Goal: Task Accomplishment & Management: Manage account settings

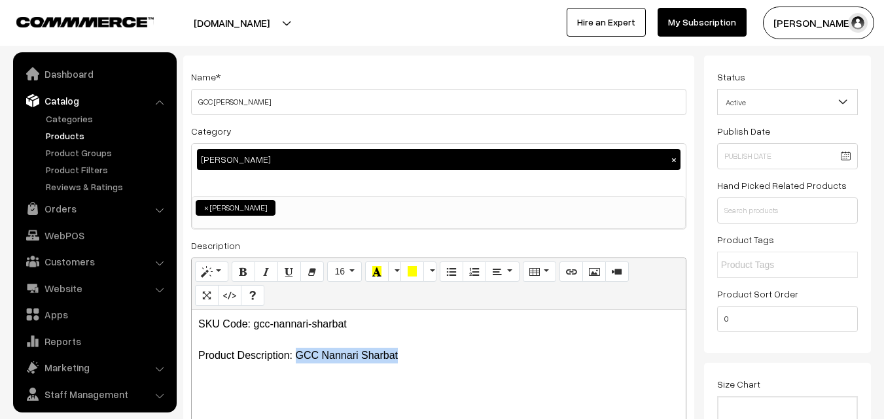
scroll to position [33, 0]
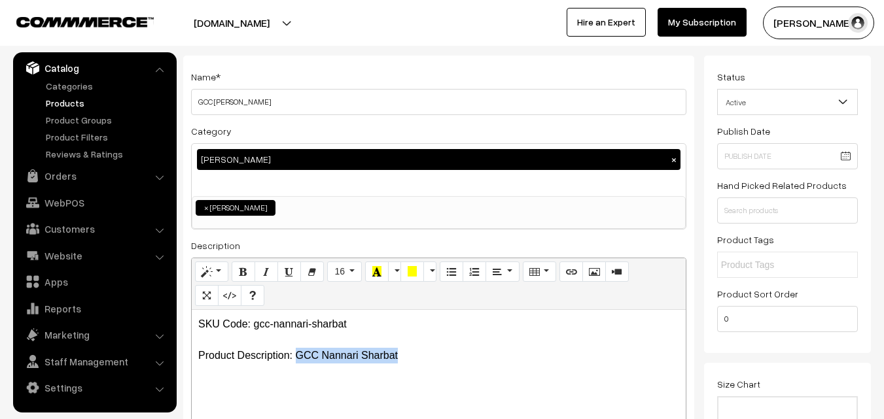
click at [415, 351] on p "SKU Code: gcc-nannari-sharbat Product Description: GCC Nannari Sharbat" at bounding box center [438, 340] width 481 height 47
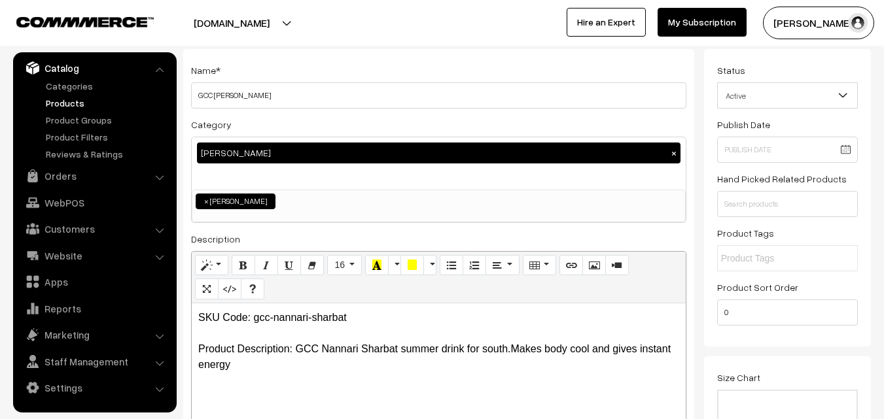
scroll to position [65, 0]
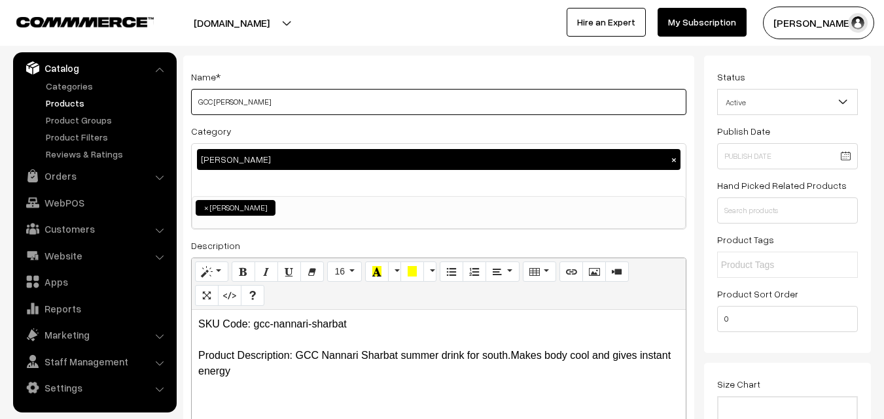
drag, startPoint x: 198, startPoint y: 99, endPoint x: 297, endPoint y: 103, distance: 98.9
click at [297, 103] on input "GCC Nannari Sharbat" at bounding box center [438, 102] width 495 height 26
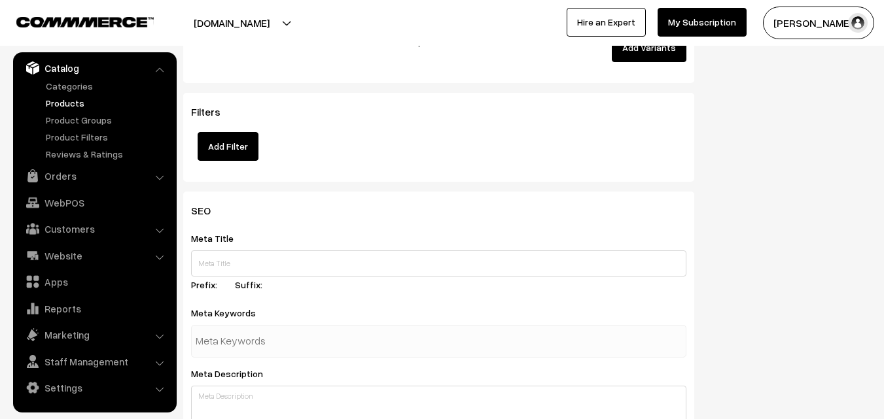
scroll to position [1636, 0]
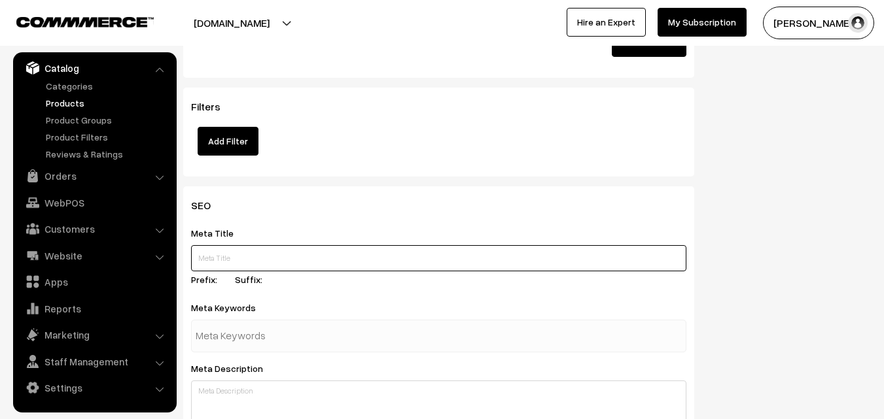
click at [249, 255] on input "text" at bounding box center [438, 258] width 495 height 26
paste input "Buy GCC Nannari Sharbat Online, GCC STORE IN HYDERABAD"
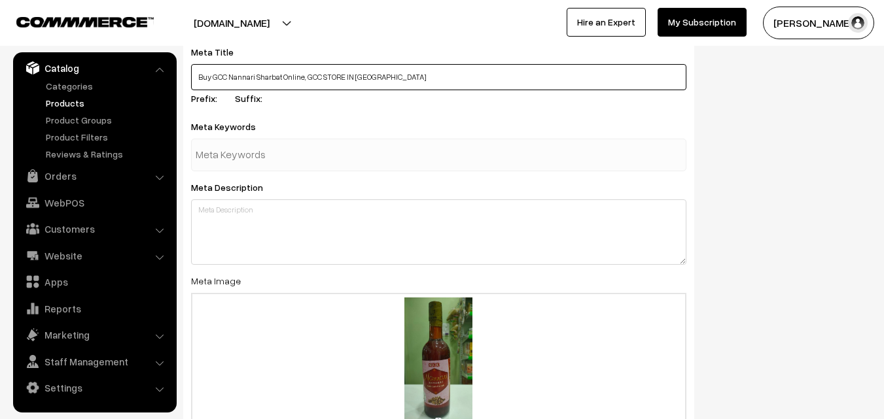
scroll to position [1832, 0]
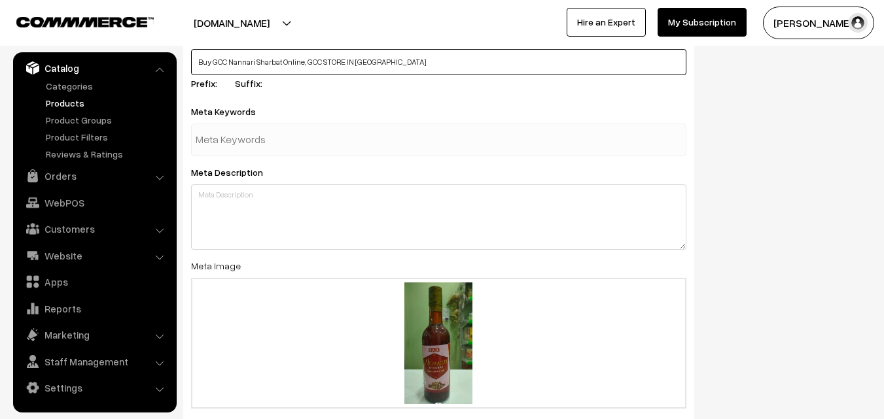
type input "Buy GCC Nannari Sharbat Online, GCC STORE IN HYDERABAD"
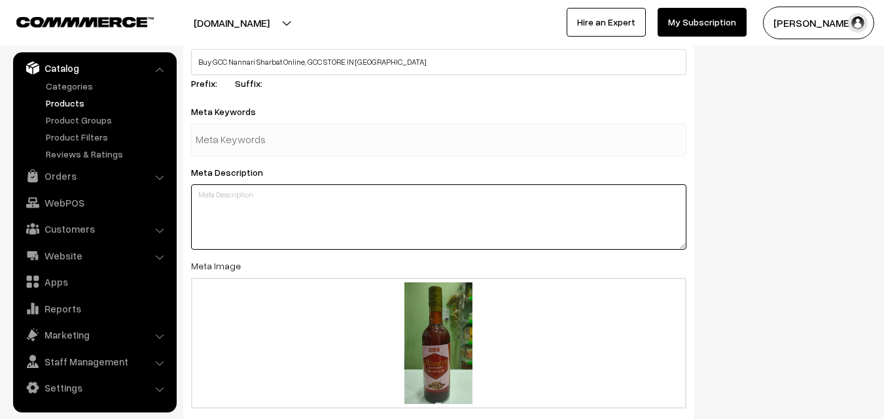
click at [242, 198] on textarea at bounding box center [438, 216] width 495 height 65
paste textarea "Buy GCC Nannari Sharbat Online, Nannari Sharbat health benefits, GCCNannari Sha…"
type textarea "Buy GCC Nannari Sharbat Online, Nannari Sharbat health benefits, GCCNannari Sha…"
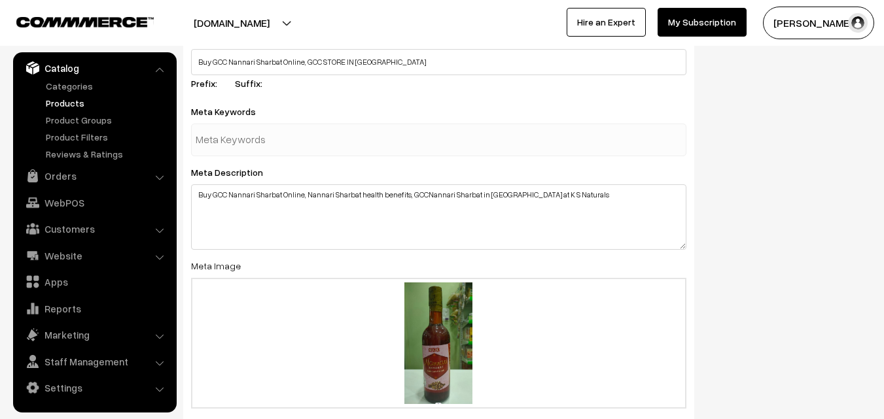
click at [220, 137] on input "text" at bounding box center [264, 140] width 136 height 26
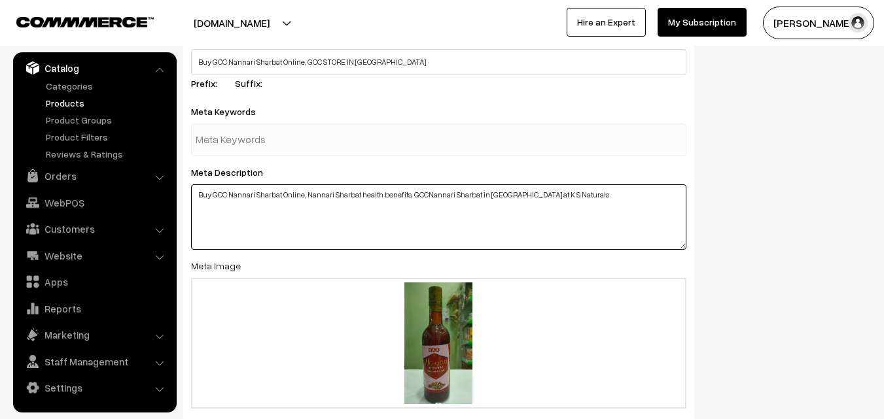
drag, startPoint x: 230, startPoint y: 196, endPoint x: 281, endPoint y: 194, distance: 51.0
click at [281, 194] on textarea "Buy GCC Nannari Sharbat Online, Nannari Sharbat health benefits, GCCNannari Sha…" at bounding box center [438, 216] width 495 height 65
click at [214, 194] on textarea "Buy GCC Nannari Sharbat Online, Nannari Sharbat health benefits, GCCNannari Sha…" at bounding box center [438, 216] width 495 height 65
click at [215, 194] on textarea "Buy GCC Nannari Sharbat Online, Nannari Sharbat health benefits, GCCNannari Sha…" at bounding box center [438, 216] width 495 height 65
drag, startPoint x: 215, startPoint y: 194, endPoint x: 282, endPoint y: 191, distance: 67.5
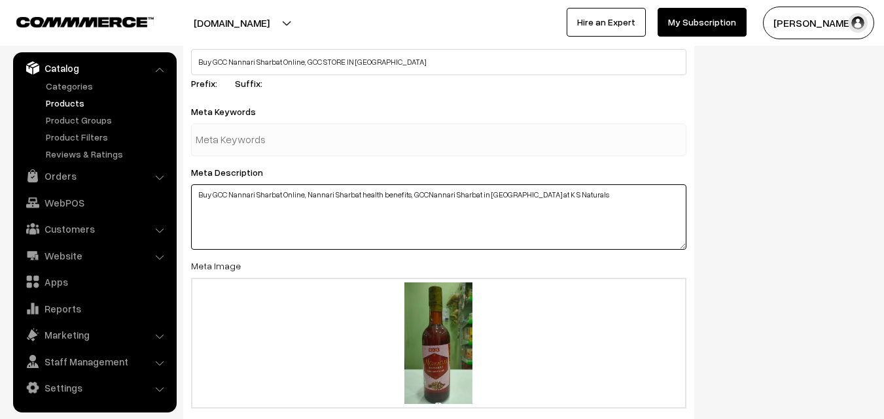
click at [282, 191] on textarea "Buy GCC Nannari Sharbat Online, Nannari Sharbat health benefits, GCCNannari Sha…" at bounding box center [438, 216] width 495 height 65
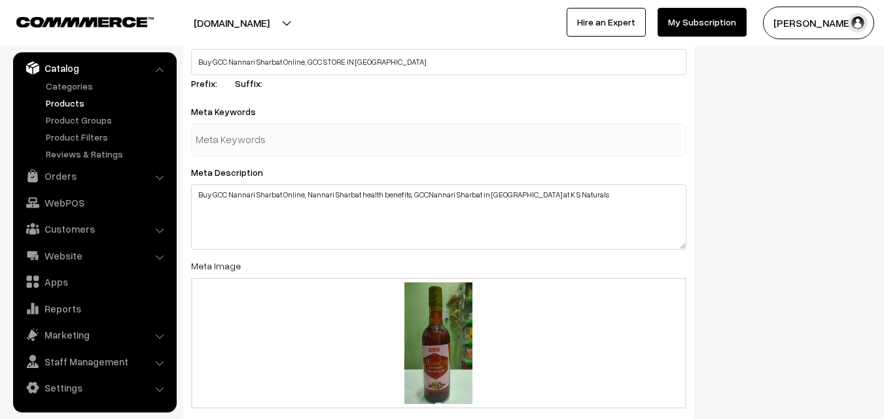
click at [238, 145] on input "text" at bounding box center [264, 140] width 136 height 26
paste input "GCC Nannari Sharbat"
type input "GCC Nannari Sharbat"
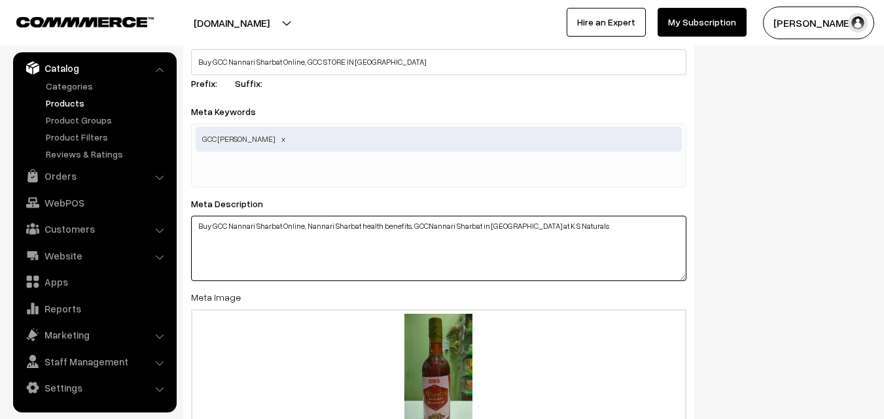
click at [412, 194] on div "SEO Meta Title Buy GCC Nannari Sharbat Online, GCC STORE IN HYDERABAD Prefix: S…" at bounding box center [438, 254] width 511 height 528
drag, startPoint x: 412, startPoint y: 226, endPoint x: 427, endPoint y: 226, distance: 15.0
click at [427, 226] on textarea "Buy GCC Nannari Sharbat Online, Nannari Sharbat health benefits, GCCNannari Sha…" at bounding box center [438, 248] width 495 height 65
drag, startPoint x: 413, startPoint y: 226, endPoint x: 530, endPoint y: 226, distance: 116.5
click at [530, 226] on textarea "Buy GCC Nannari Sharbat Online, Nannari Sharbat health benefits, Girijan Nannar…" at bounding box center [438, 248] width 495 height 65
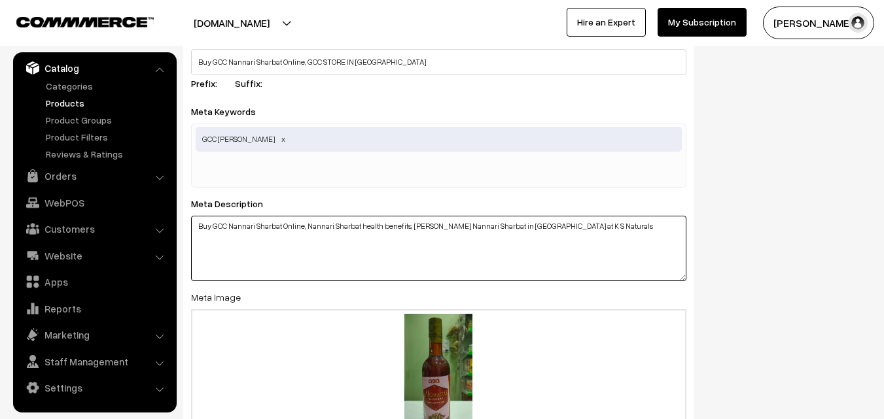
type textarea "Buy GCC Nannari Sharbat Online, Nannari Sharbat health benefits, Girijan Nannar…"
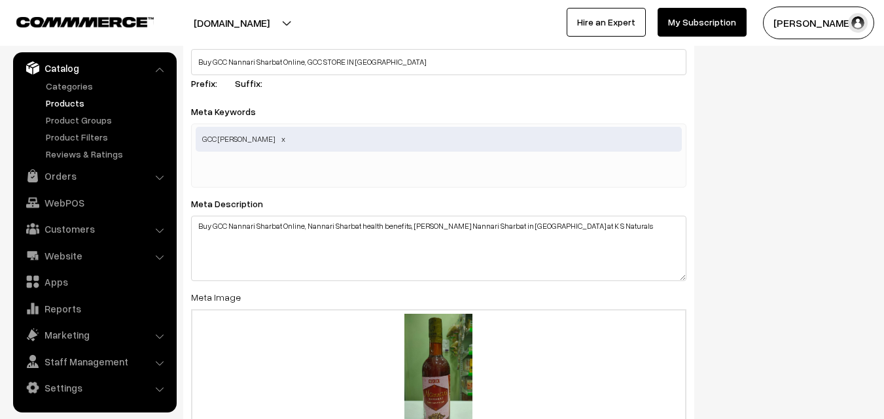
click at [314, 159] on input "text" at bounding box center [264, 171] width 136 height 26
paste input "Girijan Nannari Sharbat in Hyderabad"
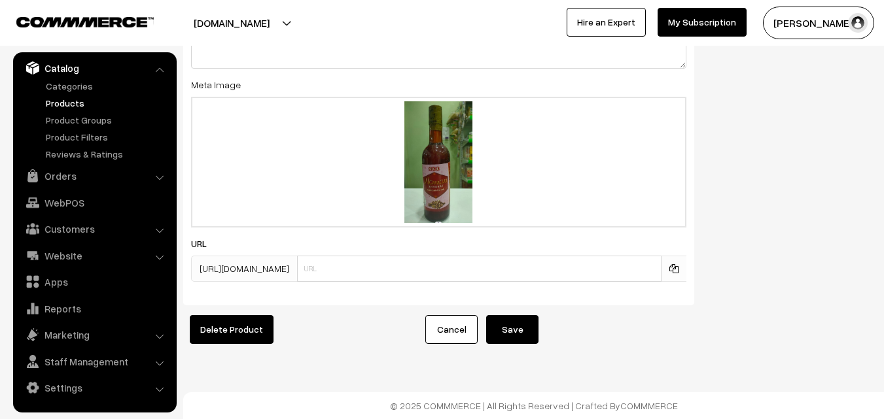
scroll to position [2054, 0]
type input "Girijan Nannari Sharbat in Hyderabad"
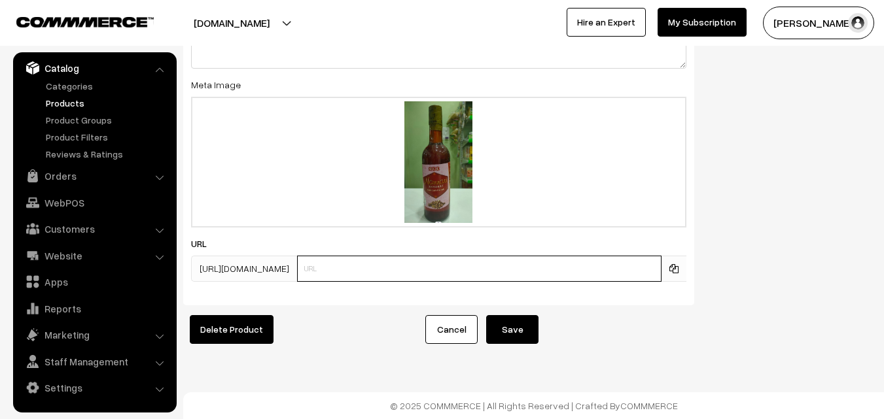
scroll to position [0, 0]
click at [353, 256] on input "text" at bounding box center [479, 269] width 364 height 26
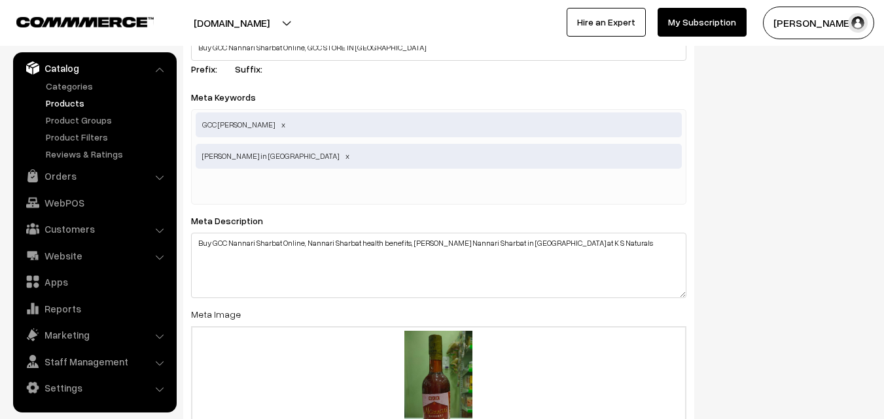
scroll to position [1824, 0]
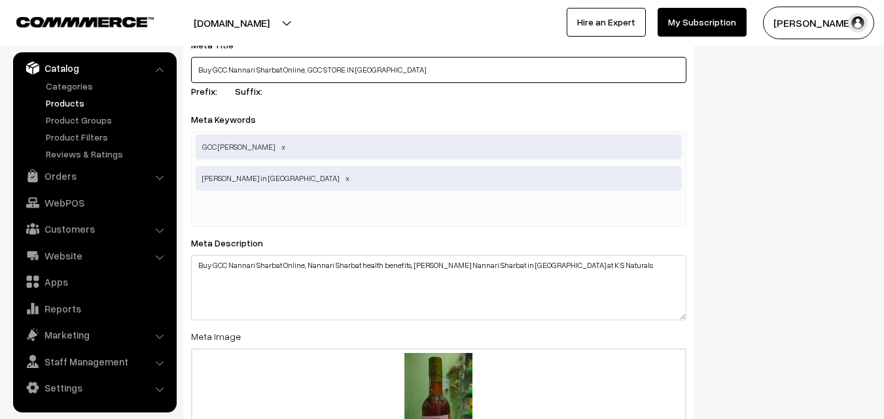
drag, startPoint x: 231, startPoint y: 68, endPoint x: 281, endPoint y: 71, distance: 49.8
click at [281, 71] on input "Buy GCC Nannari Sharbat Online, GCC STORE IN HYDERABAD" at bounding box center [438, 70] width 495 height 26
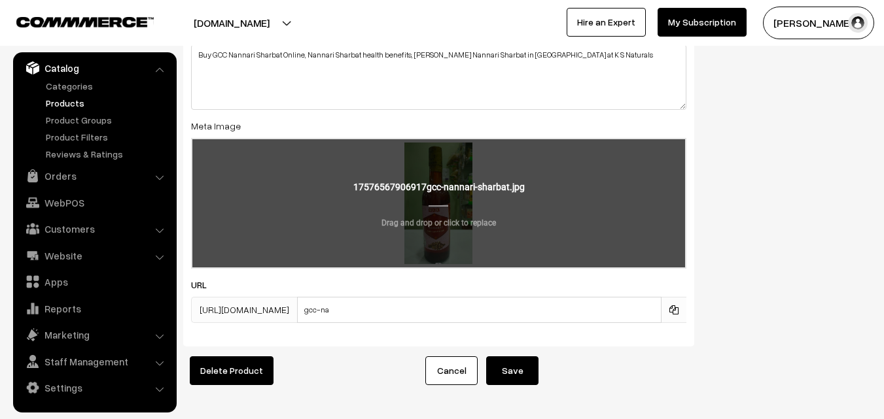
scroll to position [2086, 0]
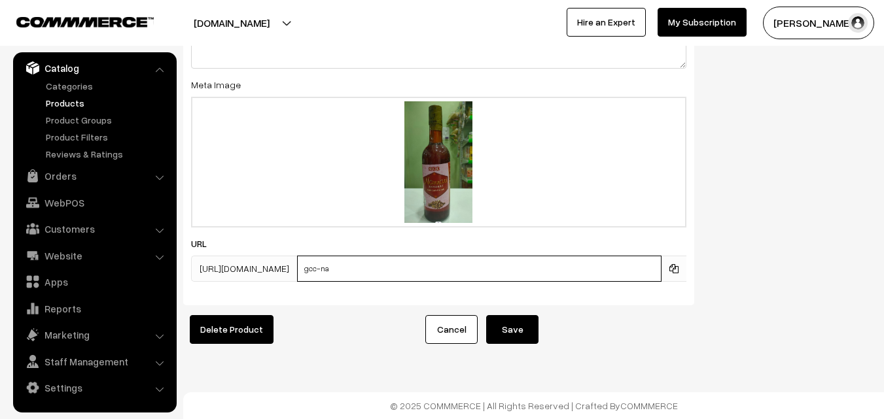
drag, startPoint x: 359, startPoint y: 256, endPoint x: 409, endPoint y: 256, distance: 49.7
click at [409, 256] on input "gcc-na" at bounding box center [479, 269] width 364 height 26
paste input "Nannari Sharbat"
click at [362, 256] on input "gcc-Nannari Sharbat" at bounding box center [479, 269] width 364 height 26
drag, startPoint x: 383, startPoint y: 258, endPoint x: 389, endPoint y: 258, distance: 6.6
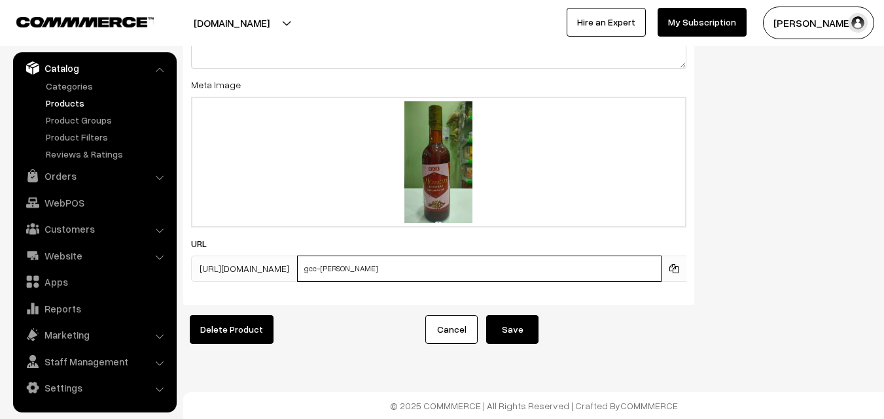
click at [389, 258] on input "gcc-nannari Sharbat" at bounding box center [479, 269] width 364 height 26
type input "gcc-nannari-sharbat"
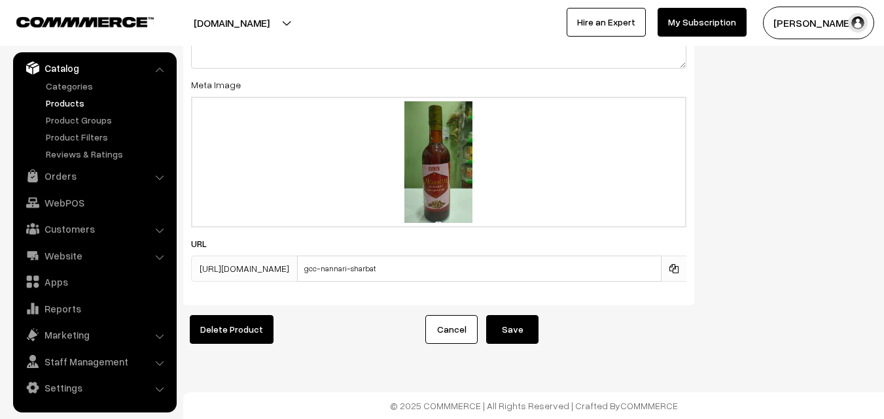
click at [518, 321] on button "Save" at bounding box center [512, 329] width 52 height 29
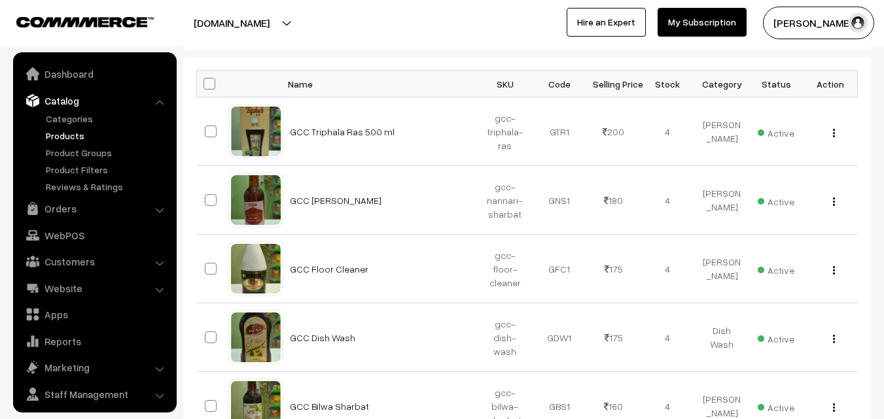
scroll to position [33, 0]
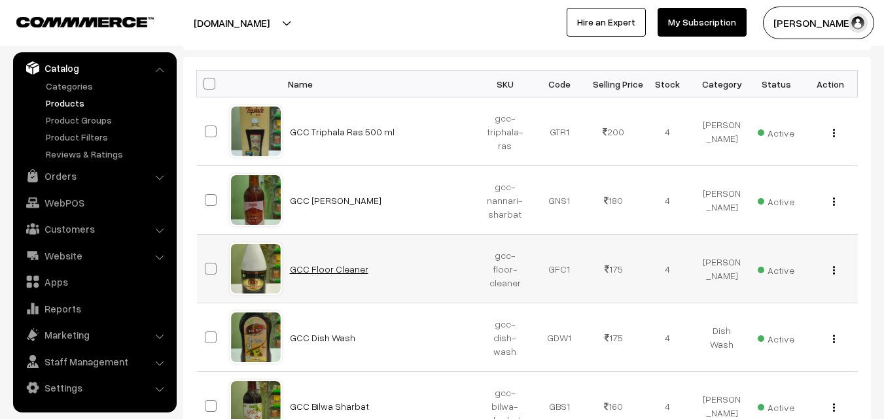
click at [309, 272] on link "GCC Floor Cleaner" at bounding box center [329, 269] width 79 height 11
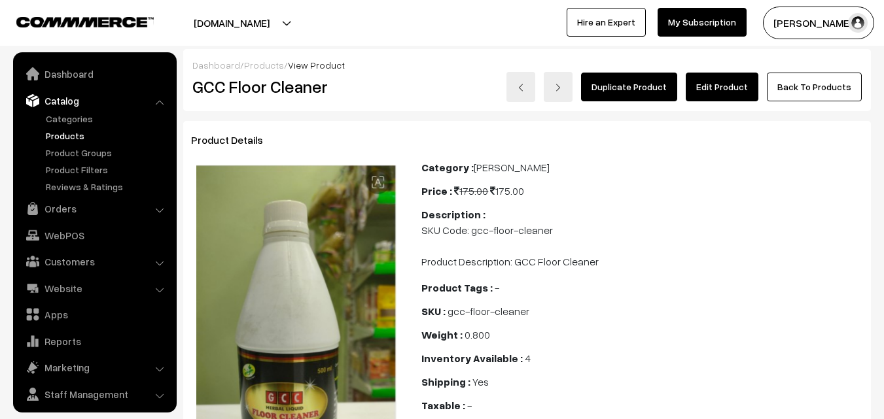
scroll to position [33, 0]
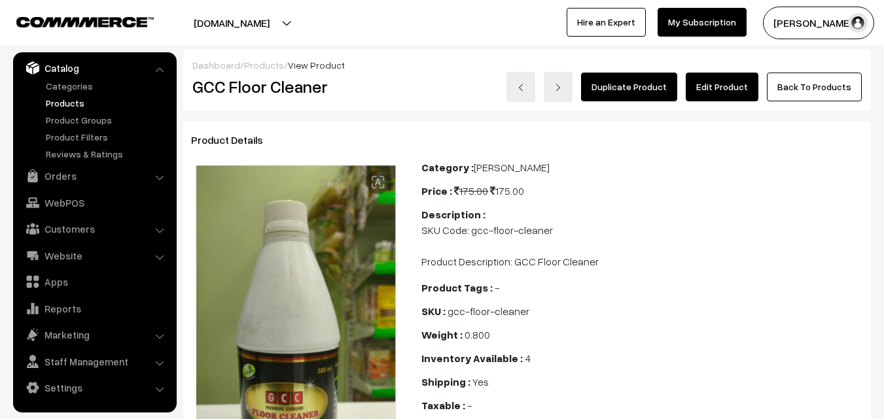
click at [719, 90] on link "Edit Product" at bounding box center [722, 87] width 73 height 29
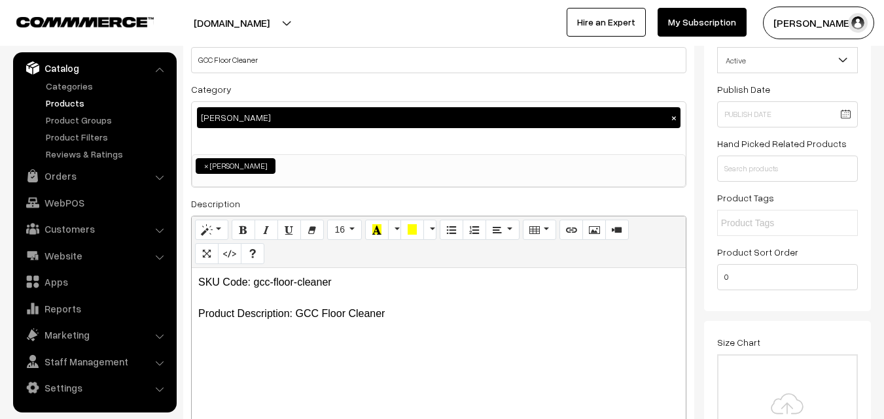
scroll to position [131, 0]
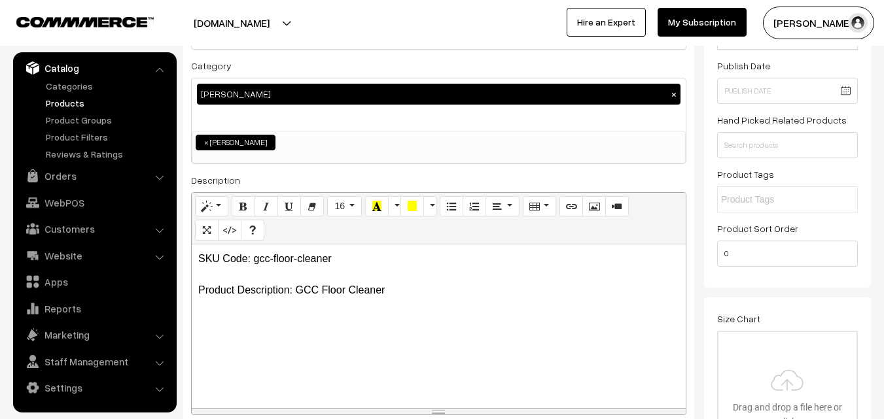
click at [321, 288] on p "SKU Code: gcc-floor-cleaner Product Description: GCC Floor Cleaner" at bounding box center [438, 274] width 481 height 47
click at [514, 290] on p "SKU Code: gcc-floor-cleaner Product Description: GCC or Girijan Herbal Liquid F…" at bounding box center [438, 274] width 481 height 47
click at [515, 291] on p "SKU Code: gcc-floor-cleaner Product Description: GCC or Girijan Herbal Liquid F…" at bounding box center [438, 274] width 481 height 47
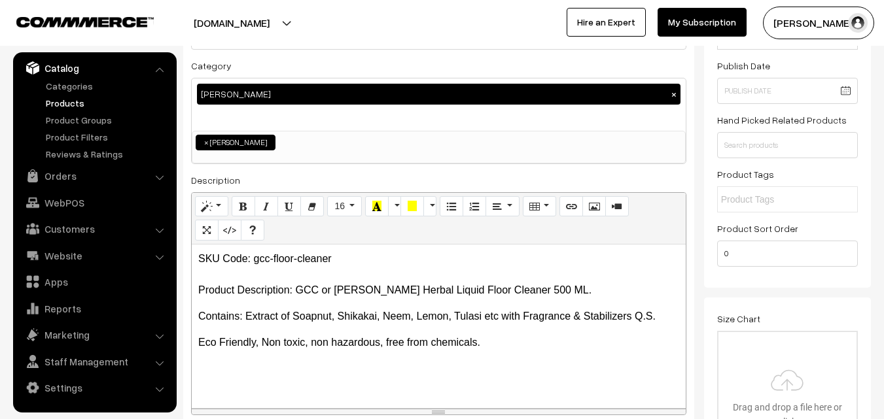
click at [502, 292] on p "SKU Code: gcc-floor-cleaner Product Description: GCC or Girijan Herbal Liquid F…" at bounding box center [438, 274] width 481 height 47
click at [506, 344] on p "Eco Friendly, Non toxic, non hazardous, free from chemicals." at bounding box center [438, 343] width 481 height 16
click at [505, 345] on p "Eco Friendly, Non toxic, non hazardous, free from chemicals." at bounding box center [438, 343] width 481 height 16
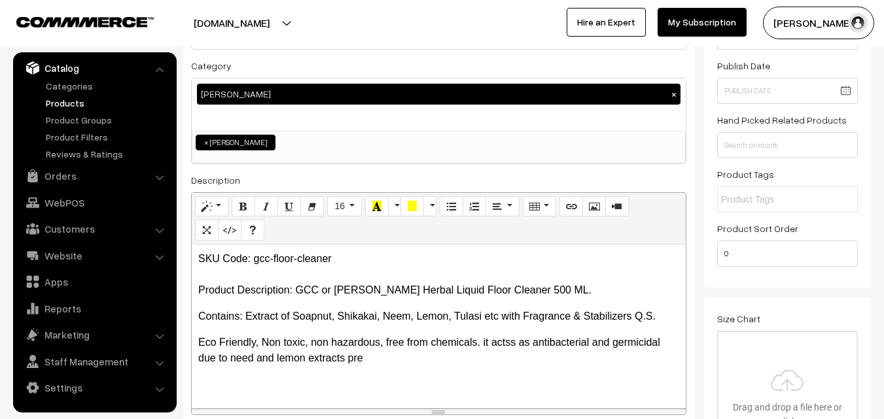
click at [508, 347] on p "Eco Friendly, Non toxic, non hazardous, free from chemicals. it actss as antiba…" at bounding box center [438, 350] width 481 height 31
click at [387, 357] on p "Eco Friendly, Non toxic, non hazardous, free from chemicals. it actss as antiba…" at bounding box center [438, 350] width 481 height 31
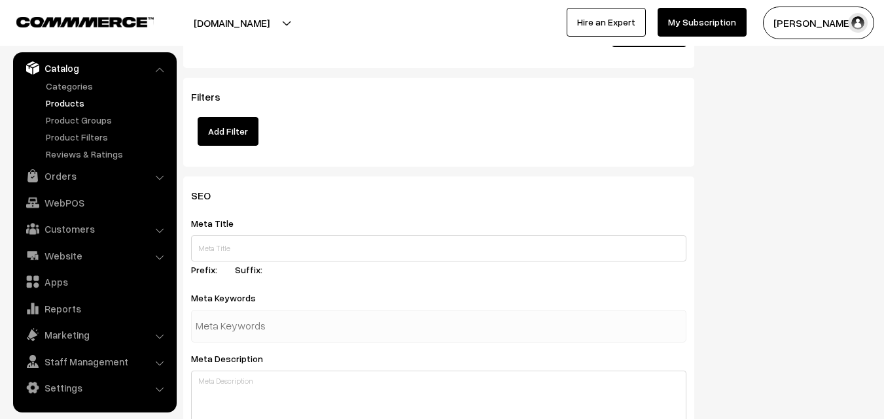
scroll to position [1701, 0]
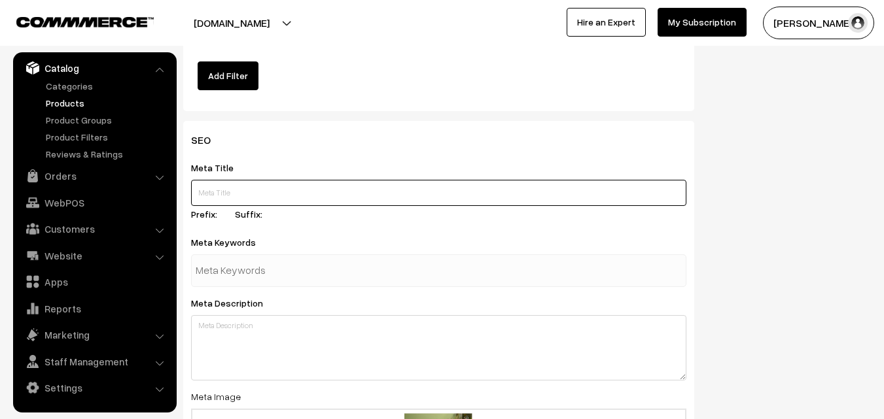
click at [246, 188] on input "text" at bounding box center [438, 193] width 495 height 26
paste input "Buy GCC Herbal Liquid Floor Cleaner Online, GCC STORE IN HYDERABAD"
type input "Buy GCC Herbal Liquid Floor Cleaner Online, GCC STORE IN HYDERABAD"
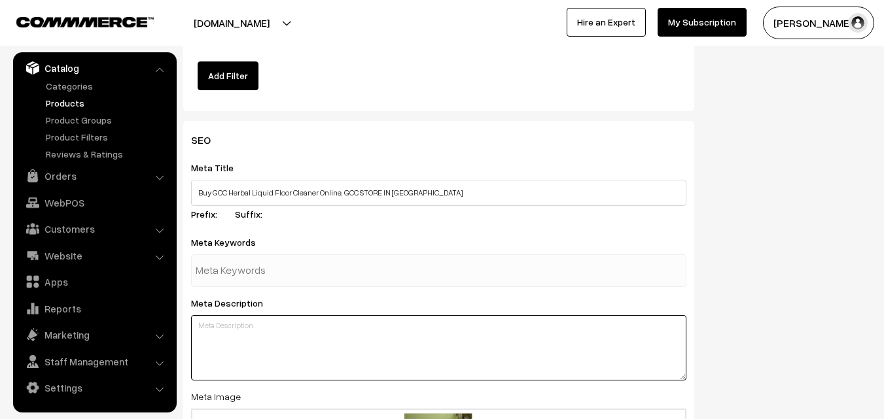
click at [246, 349] on textarea at bounding box center [438, 347] width 495 height 65
paste textarea "Buy GCC Herbal Liquid Floor Cleaner Online, GCC Herbal Liquid Floor Cleaner ava…"
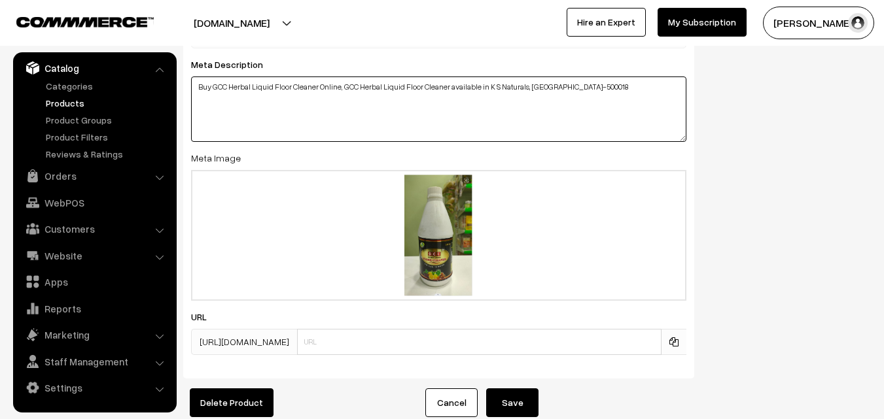
scroll to position [1963, 0]
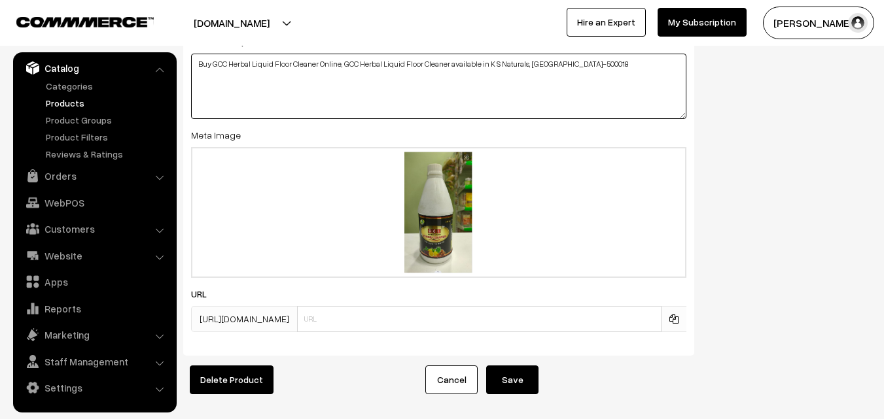
type textarea "Buy GCC Herbal Liquid Floor Cleaner Online, GCC Herbal Liquid Floor Cleaner ava…"
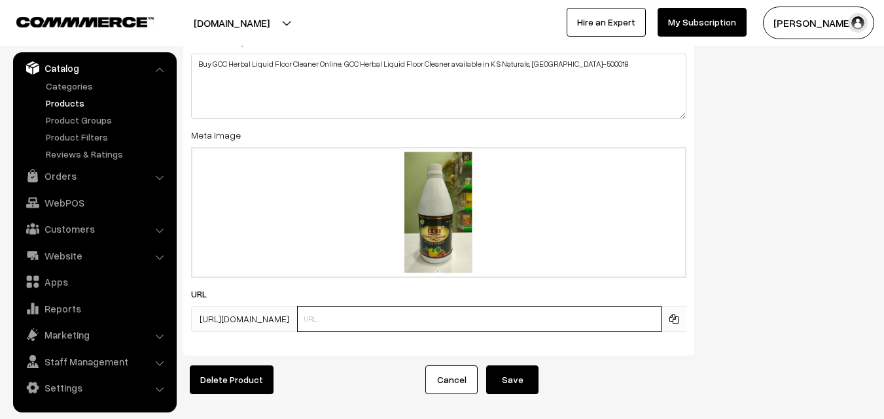
click at [371, 325] on input "text" at bounding box center [479, 319] width 364 height 26
type input "gcc-herbal-liquid-floor-cleaner"
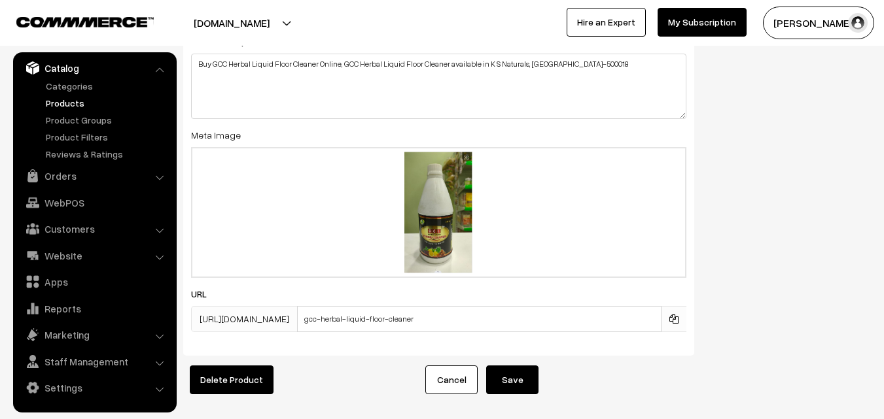
click at [516, 380] on button "Save" at bounding box center [512, 380] width 52 height 29
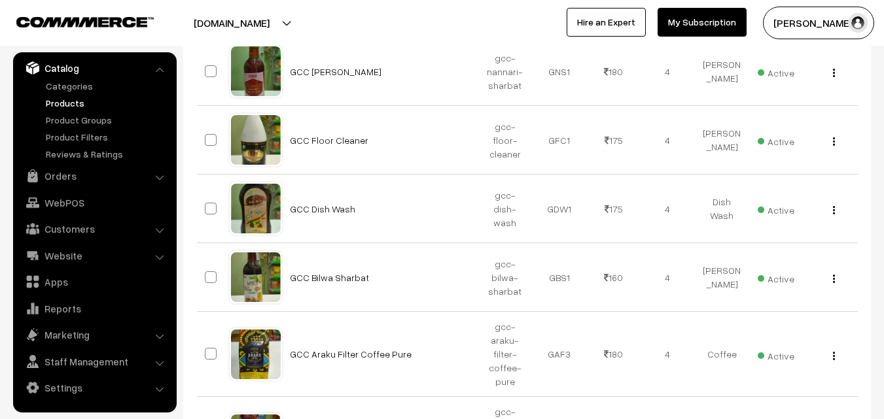
scroll to position [327, 0]
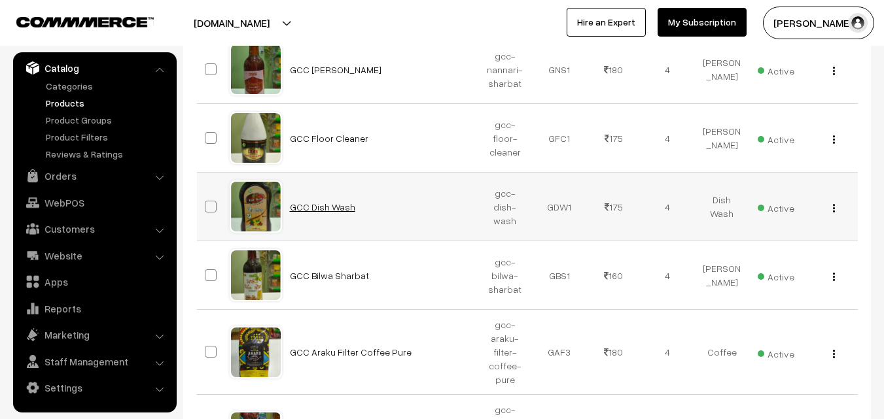
click at [334, 205] on link "GCC Dish Wash" at bounding box center [322, 207] width 65 height 11
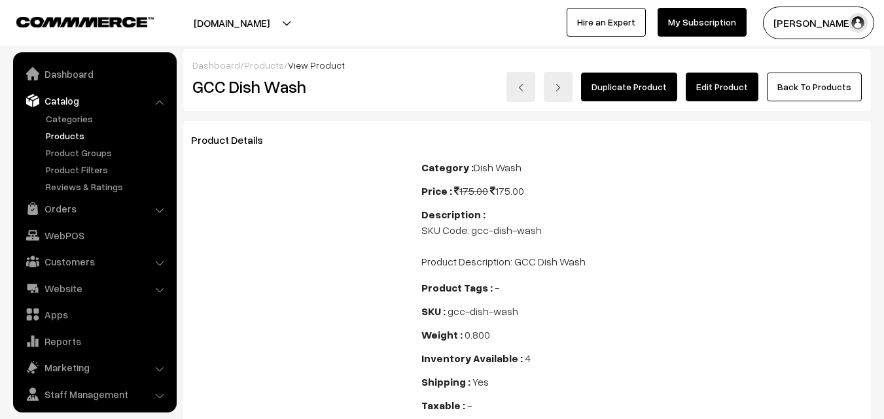
scroll to position [33, 0]
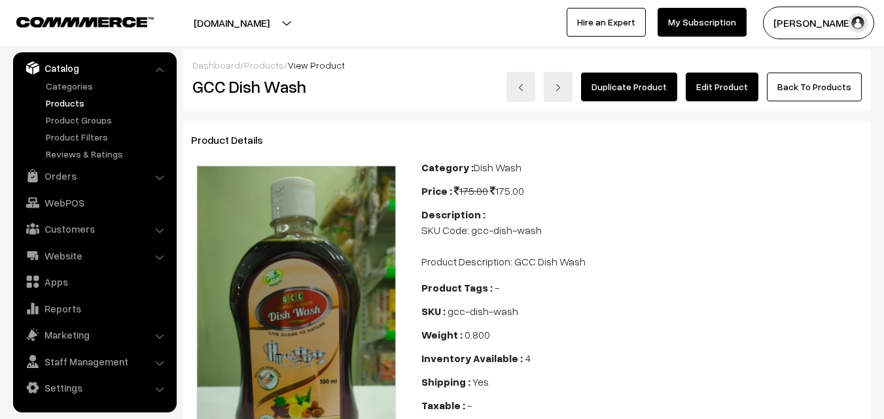
click at [56, 105] on link "Products" at bounding box center [108, 103] width 130 height 14
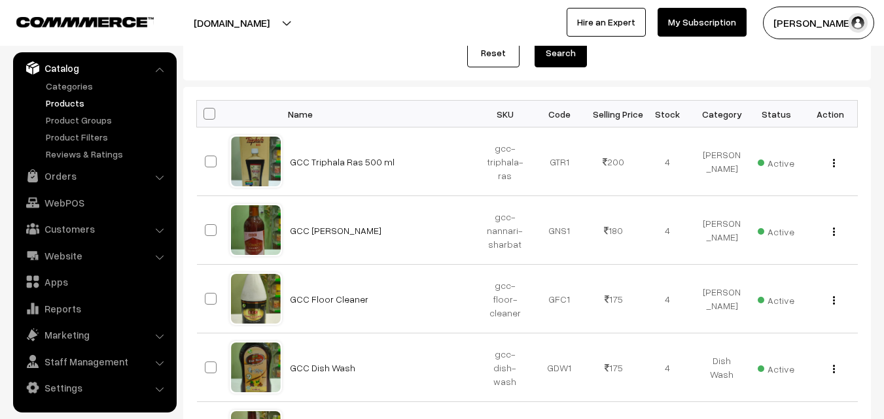
scroll to position [196, 0]
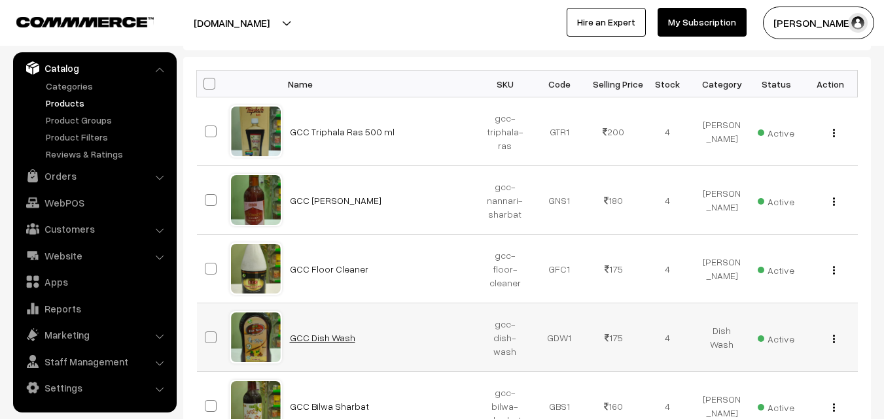
click at [326, 341] on link "GCC Dish Wash" at bounding box center [322, 337] width 65 height 11
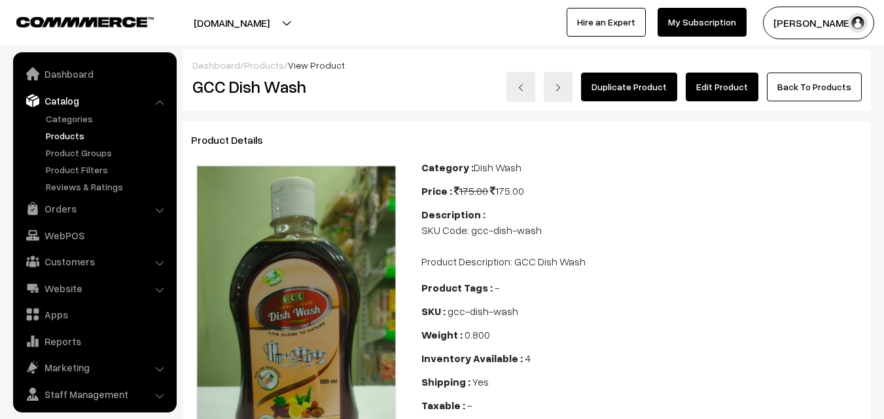
scroll to position [33, 0]
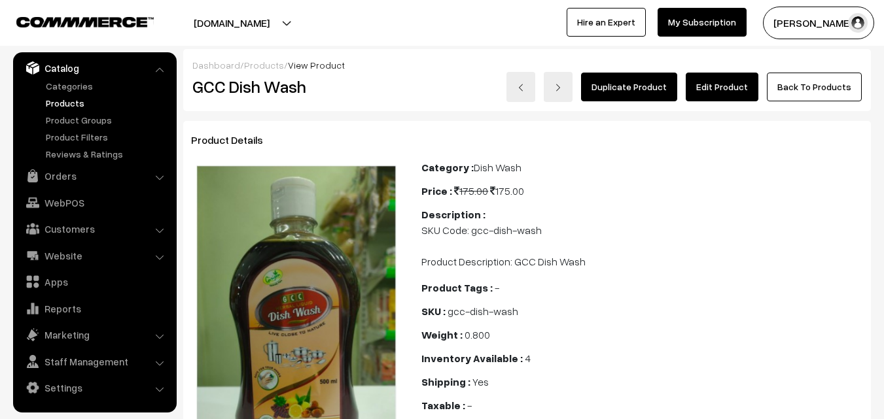
click at [718, 79] on link "Edit Product" at bounding box center [722, 87] width 73 height 29
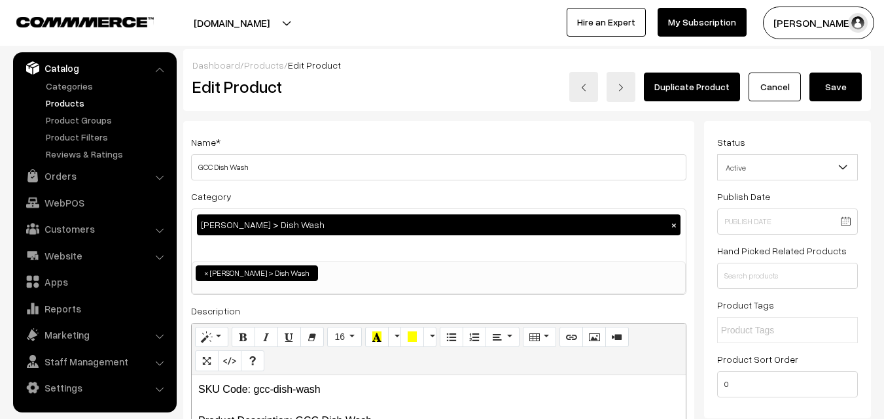
click at [283, 169] on h3 "Adjust Quantity" at bounding box center [242, 182] width 116 height 44
click at [264, 160] on h3 "Adjust Quantity" at bounding box center [242, 182] width 116 height 44
drag, startPoint x: 228, startPoint y: 166, endPoint x: 258, endPoint y: 166, distance: 30.1
click at [258, 166] on h3 "Adjust Quantity" at bounding box center [242, 182] width 116 height 44
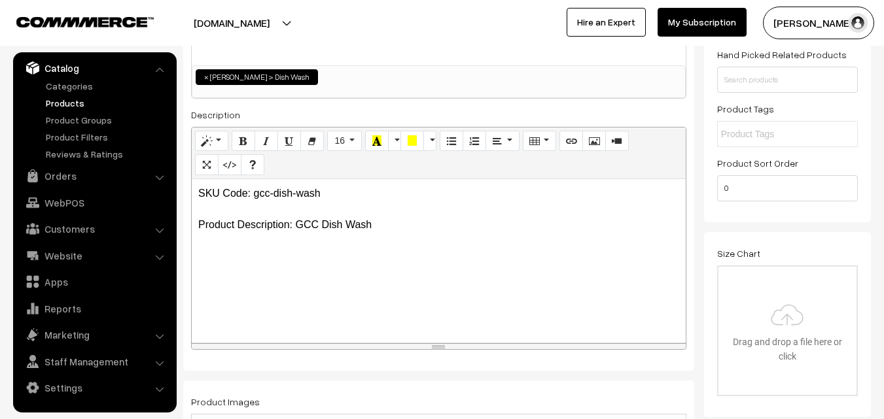
scroll to position [262, 0]
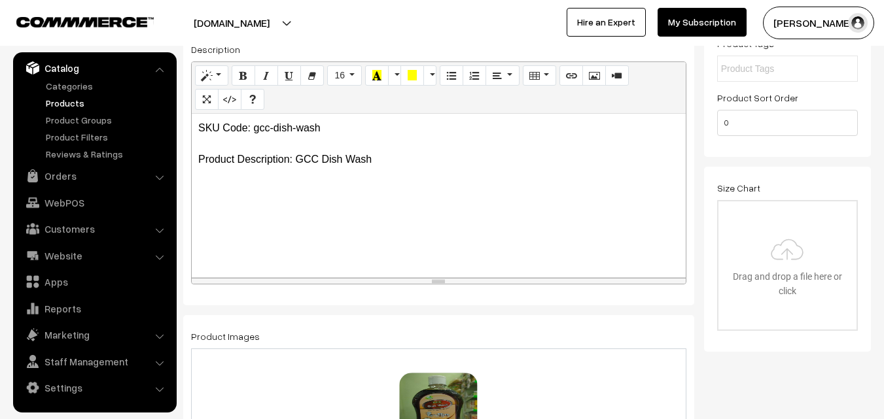
click at [379, 160] on p "SKU Code: gcc-dish-wash Product Description: GCC Dish Wash" at bounding box center [438, 143] width 481 height 47
drag, startPoint x: 194, startPoint y: 128, endPoint x: 389, endPoint y: 129, distance: 194.3
click at [389, 129] on div "SKU Code: gcc-dish-wash Product Description: GCC Dish Wash 500 ml" at bounding box center [439, 196] width 494 height 164
click at [410, 131] on p "Product Description: GCC Dish Wash 500 ml" at bounding box center [438, 128] width 481 height 16
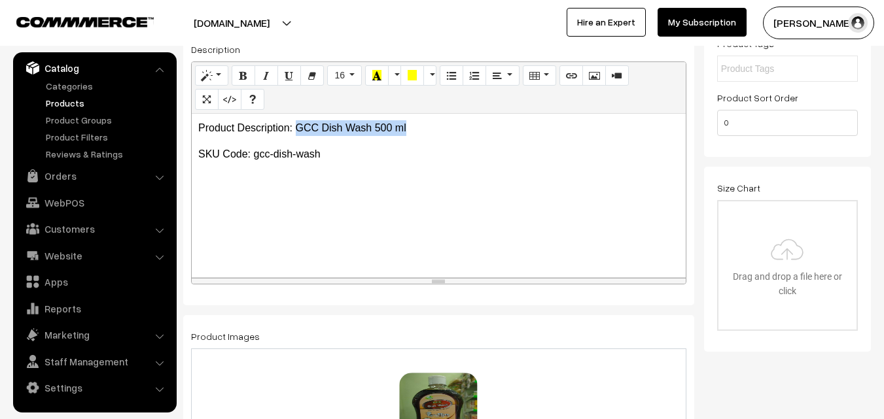
drag, startPoint x: 296, startPoint y: 125, endPoint x: 435, endPoint y: 126, distance: 139.4
click at [435, 126] on p "Product Description: GCC Dish Wash 500 ml" at bounding box center [438, 128] width 481 height 16
copy p "GCC Dish Wash 500 ml"
click at [228, 183] on p at bounding box center [438, 181] width 481 height 16
click at [377, 126] on p "Product Description: GCC Dish Wash 500 ml" at bounding box center [438, 128] width 481 height 16
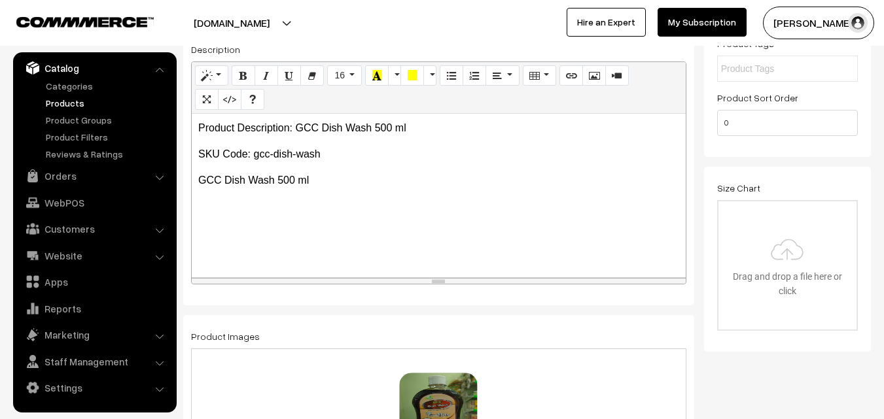
click at [321, 129] on p "Product Description: GCC Dish Wash 500 ml" at bounding box center [438, 128] width 481 height 16
click at [338, 160] on p "SKU Code: gcc-dish-wash" at bounding box center [438, 155] width 481 height 16
click at [345, 187] on p "GCC Dish Wash 500 ml" at bounding box center [438, 181] width 481 height 16
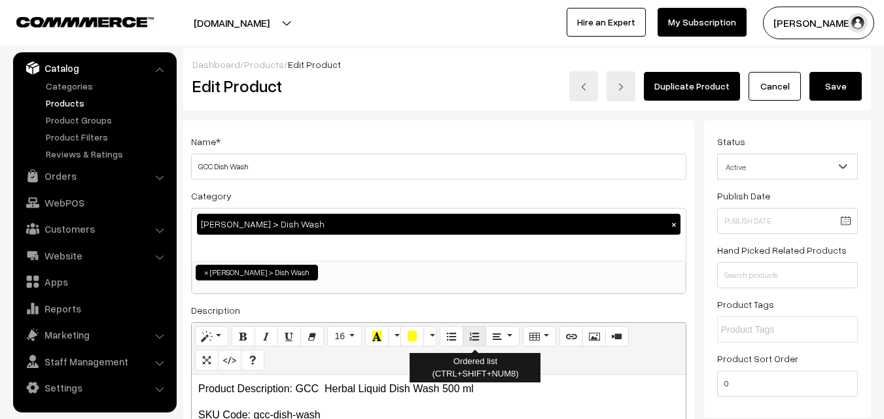
scroll to position [0, 0]
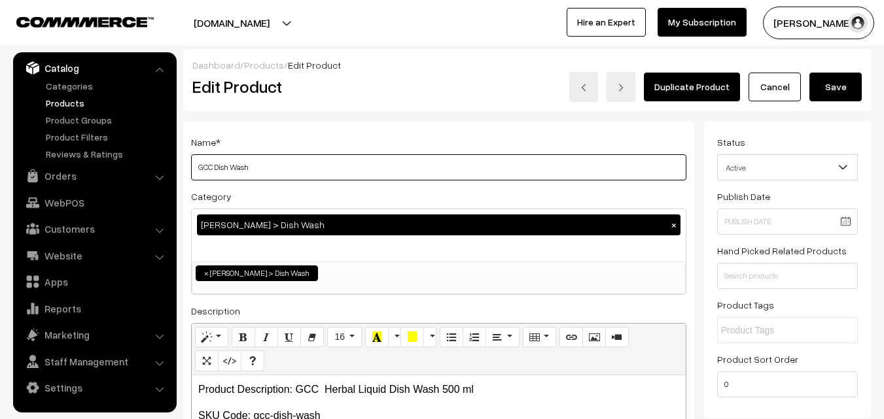
drag, startPoint x: 199, startPoint y: 165, endPoint x: 287, endPoint y: 165, distance: 88.3
click at [287, 165] on input "GCC Dish Wash" at bounding box center [438, 167] width 495 height 26
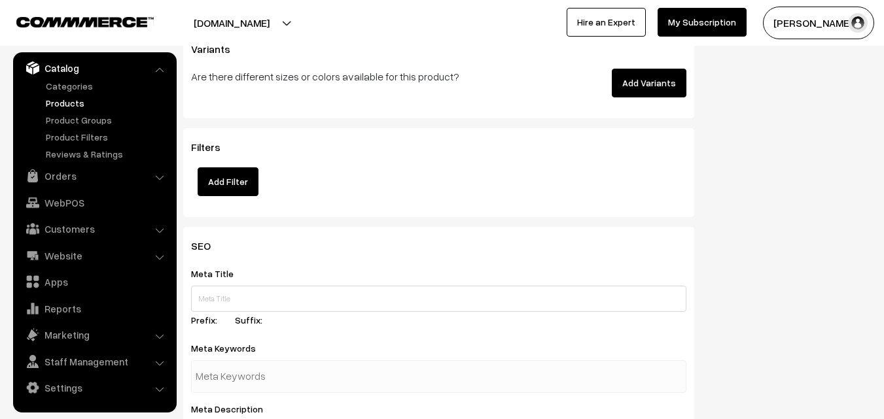
scroll to position [1636, 0]
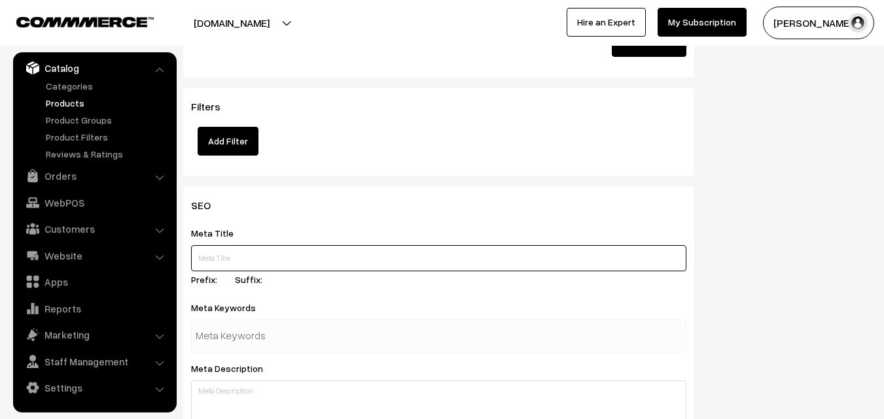
click at [268, 256] on input "text" at bounding box center [438, 258] width 495 height 26
paste input "Buy GCC Herbal Liquid Floor Cleaner Online, Girijan Shop in HYDERABAD"
drag, startPoint x: 229, startPoint y: 258, endPoint x: 318, endPoint y: 256, distance: 89.0
click at [318, 256] on input "Buy GCC Herbal Liquid Floor Cleaner Online, Girijan Shop in HYDERABAD" at bounding box center [438, 258] width 495 height 26
paste input "GCC Herbal Liquid GCC Dish Wash"
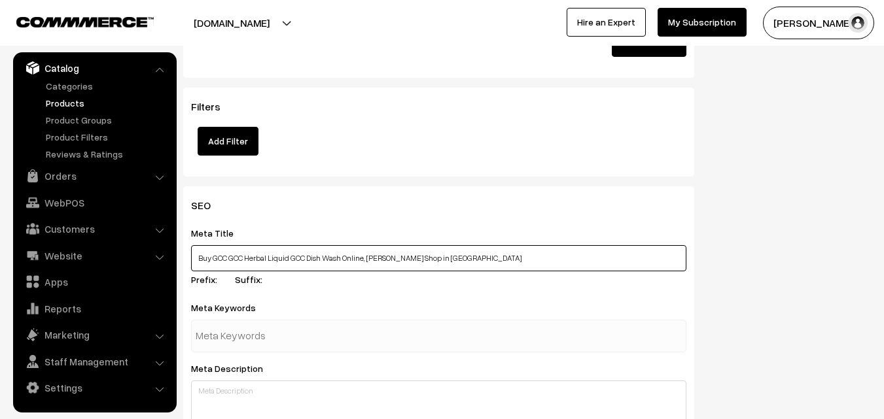
drag, startPoint x: 209, startPoint y: 258, endPoint x: 228, endPoint y: 258, distance: 19.0
click at [228, 258] on input "Buy GCC GCC Herbal Liquid GCC Dish Wash Online, Girijan Shop in HYDERABAD" at bounding box center [438, 258] width 495 height 26
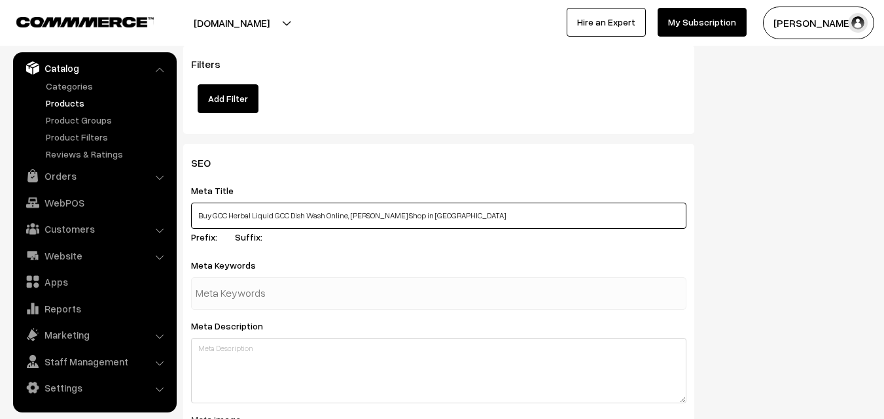
scroll to position [1701, 0]
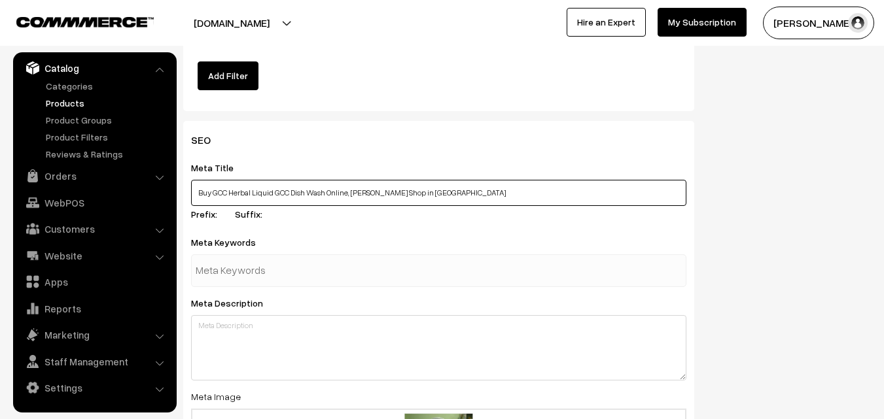
type input "Buy GCC Herbal Liquid GCC Dish Wash Online, Girijan Shop in HYDERABAD"
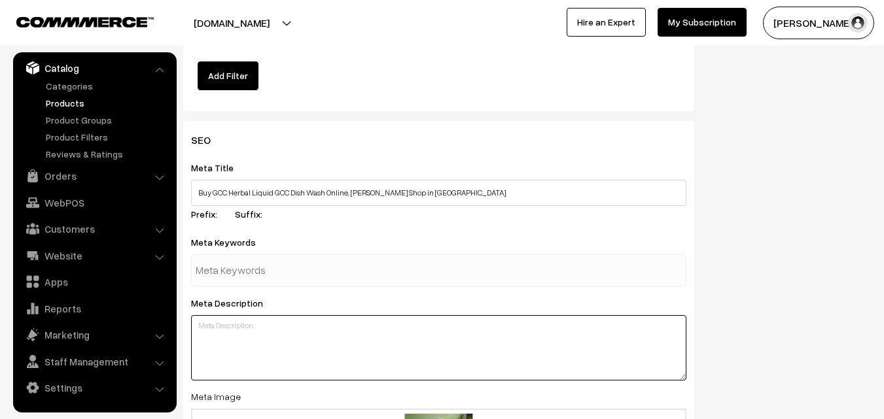
click at [266, 334] on textarea at bounding box center [438, 347] width 495 height 65
paste textarea "Buy GCC Herbal Liquid GCC Dish Wash Online, GCC Herbal Dish Wash available in K…"
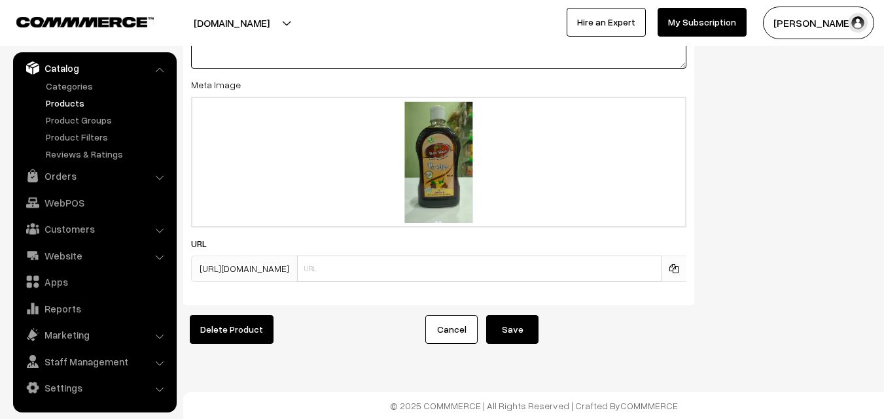
scroll to position [2023, 0]
type textarea "Buy GCC Herbal Liquid GCC Dish Wash Online, GCC Herbal Dish Wash available in K…"
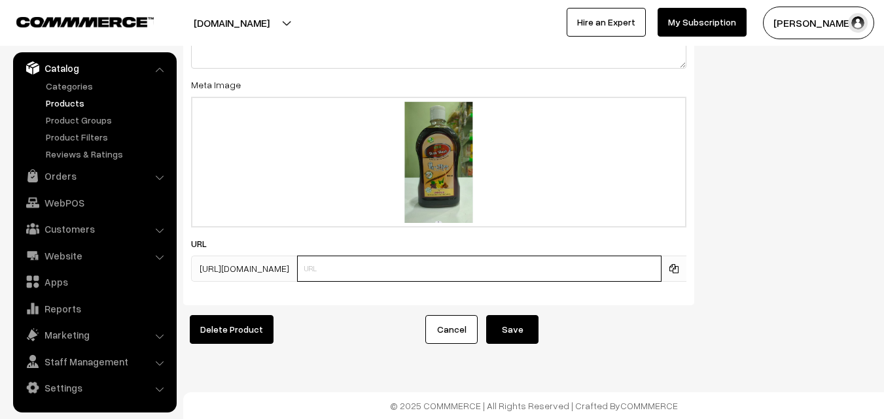
click at [364, 264] on input "text" at bounding box center [479, 269] width 364 height 26
type input "gcc-herbal-liquid-dish-wash"
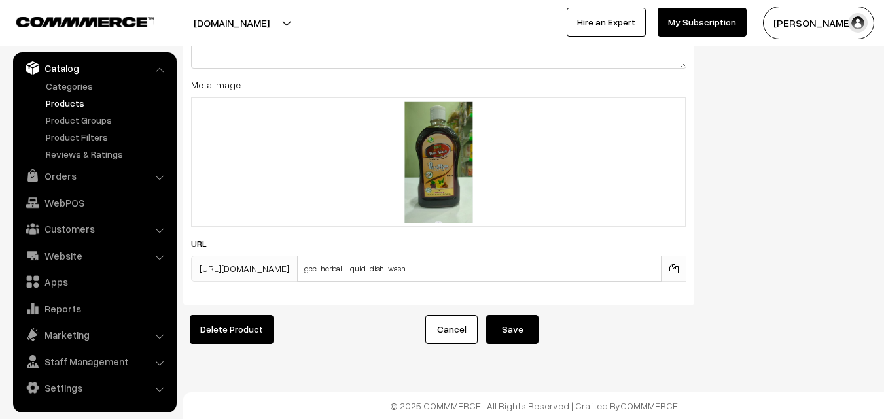
click at [518, 321] on button "Save" at bounding box center [512, 329] width 52 height 29
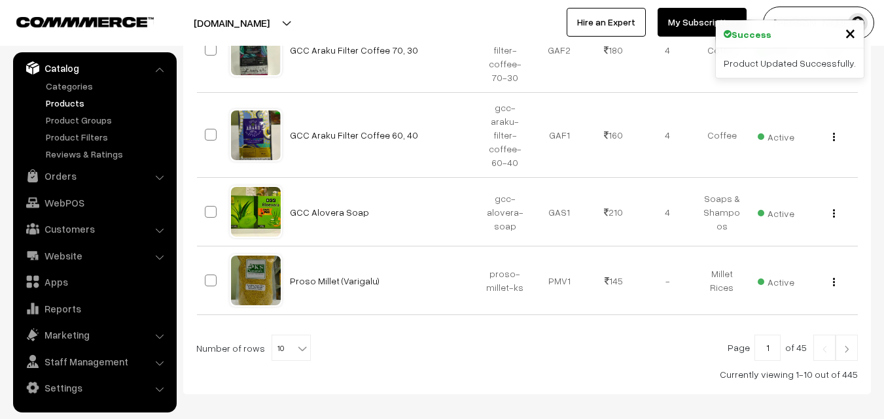
scroll to position [720, 0]
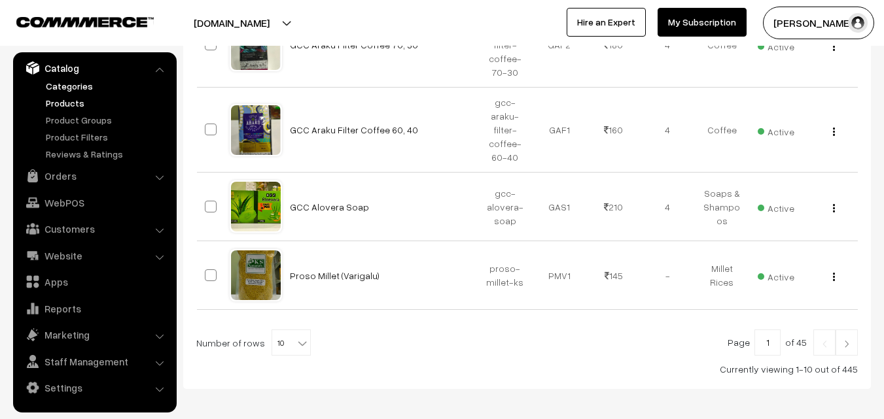
click at [64, 84] on link "Categories" at bounding box center [108, 86] width 130 height 14
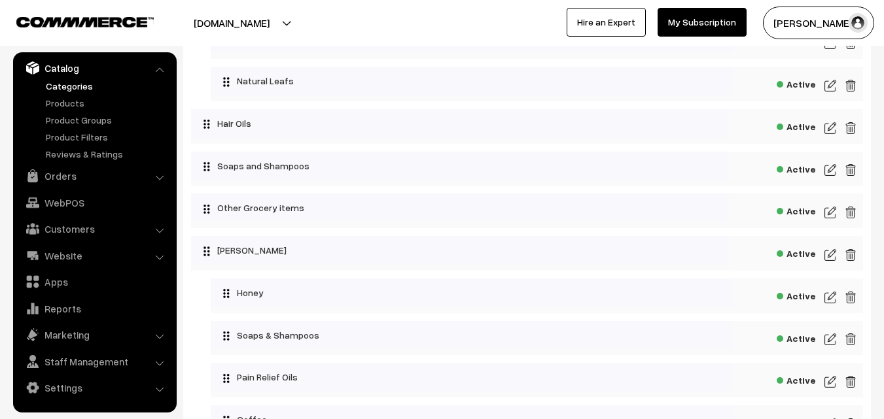
scroll to position [1766, 0]
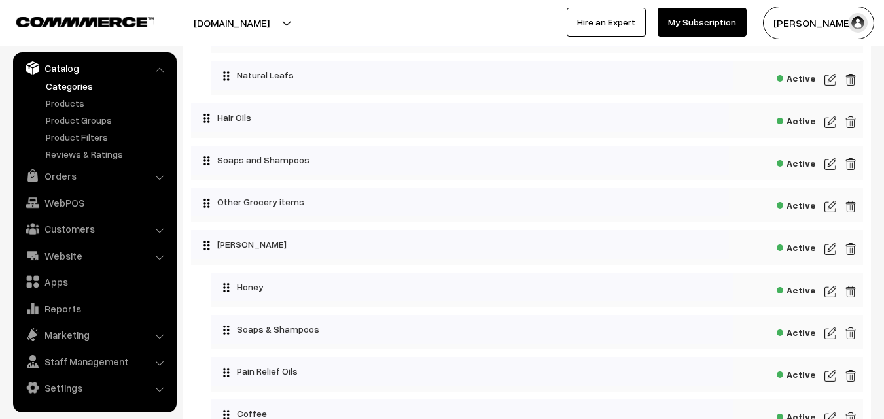
click at [830, 252] on img at bounding box center [830, 249] width 12 height 16
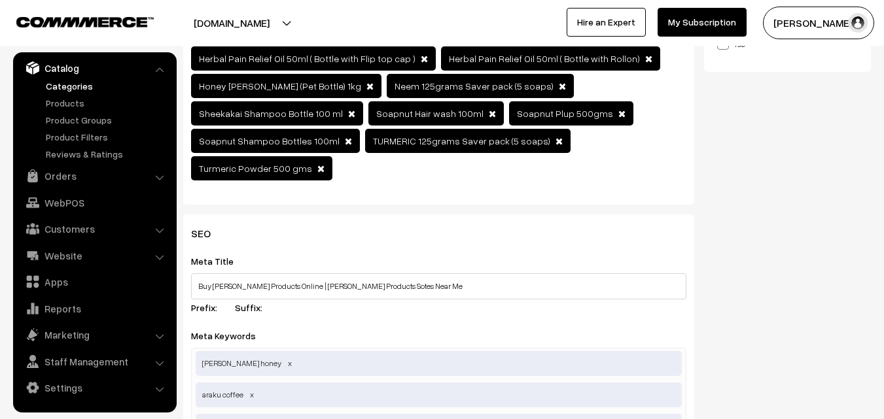
scroll to position [458, 0]
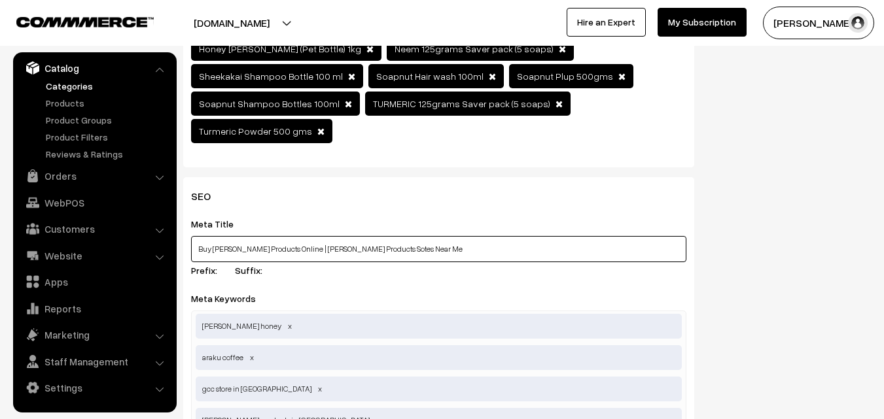
drag, startPoint x: 345, startPoint y: 220, endPoint x: 361, endPoint y: 223, distance: 16.0
click at [361, 236] on input "Buy [PERSON_NAME] Products Online | [PERSON_NAME] Products Sotes Near Me" at bounding box center [438, 249] width 495 height 26
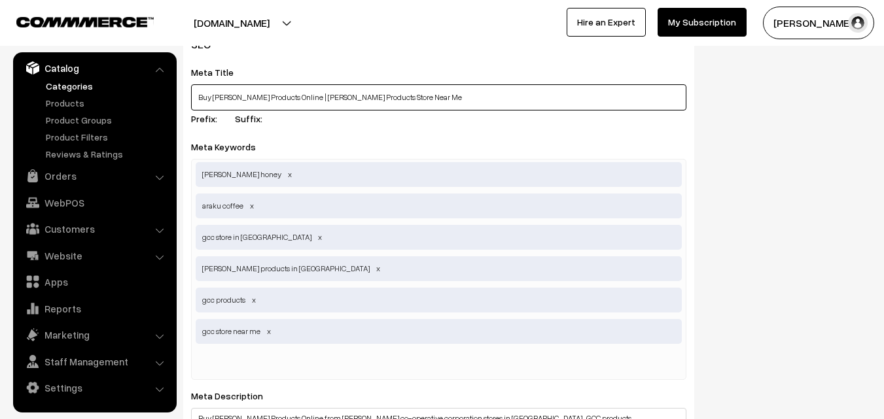
scroll to position [654, 0]
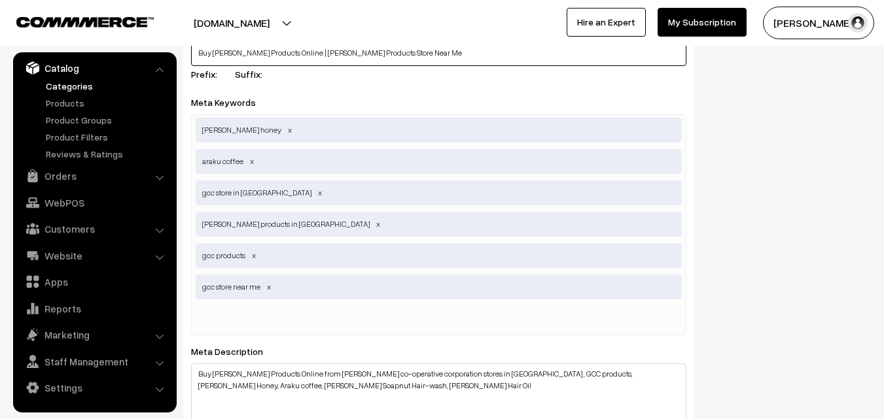
type input "Buy [PERSON_NAME] Products Online | [PERSON_NAME] Products Store Near Me"
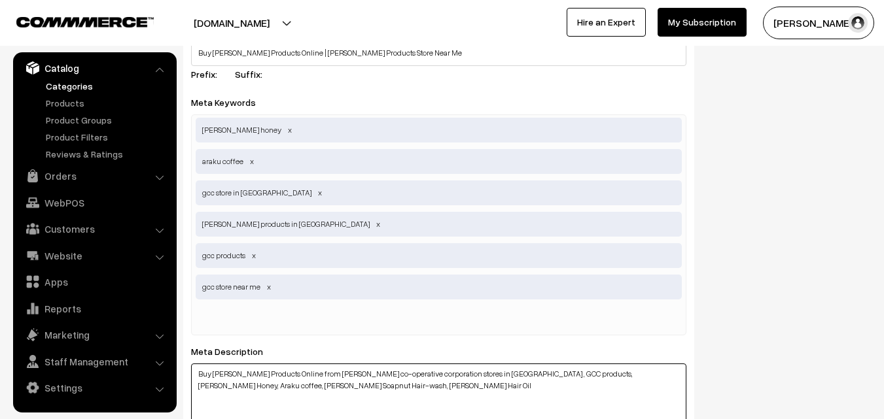
click at [430, 364] on textarea "Buy [PERSON_NAME] Products Online from [PERSON_NAME] co-operative corporation s…" at bounding box center [438, 396] width 495 height 65
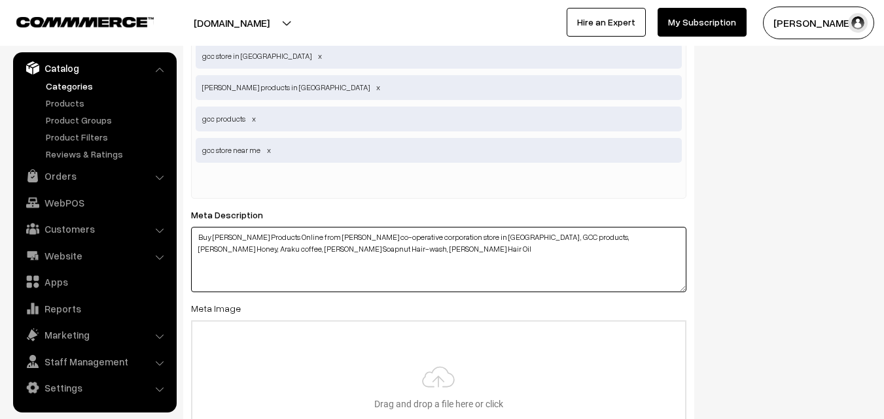
scroll to position [851, 0]
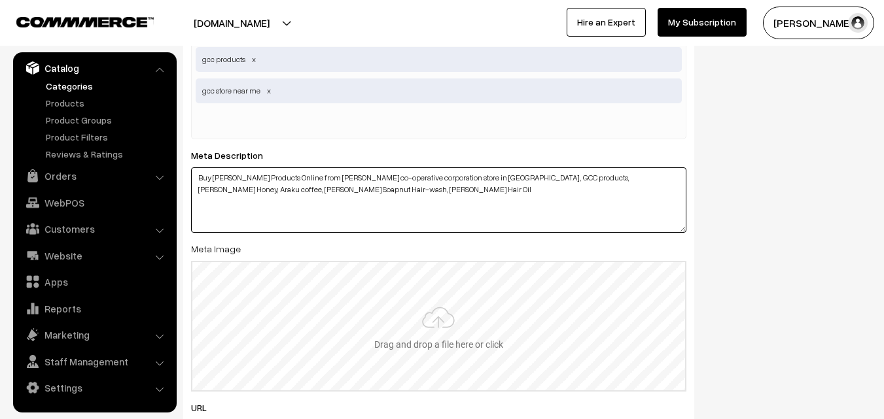
type textarea "Buy [PERSON_NAME] Products Online from [PERSON_NAME] co-operative corporation s…"
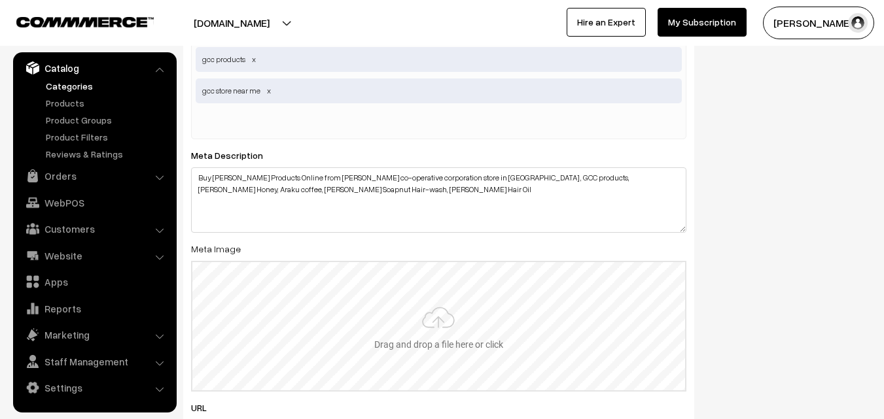
click at [436, 297] on input "file" at bounding box center [438, 326] width 493 height 128
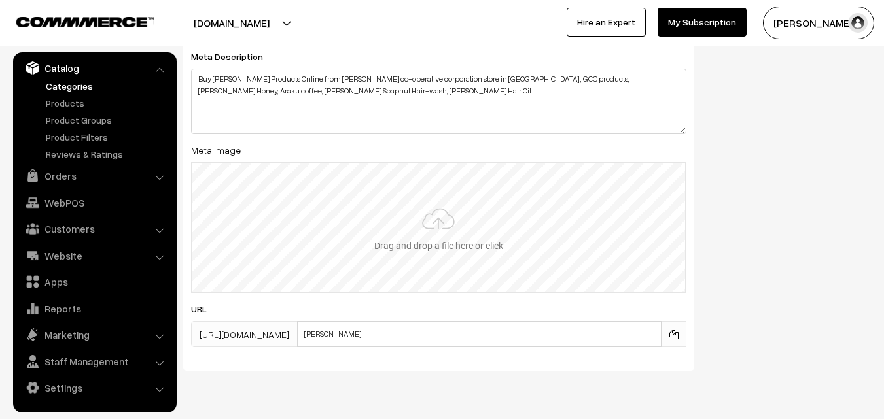
scroll to position [958, 0]
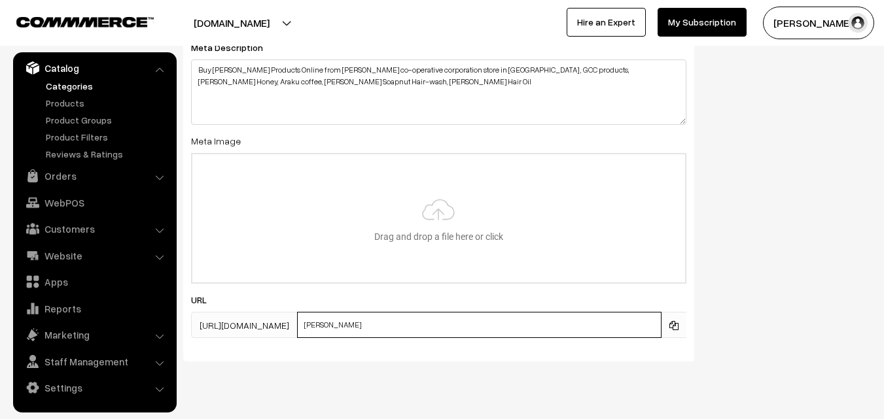
click at [399, 312] on input "[PERSON_NAME]" at bounding box center [479, 325] width 364 height 26
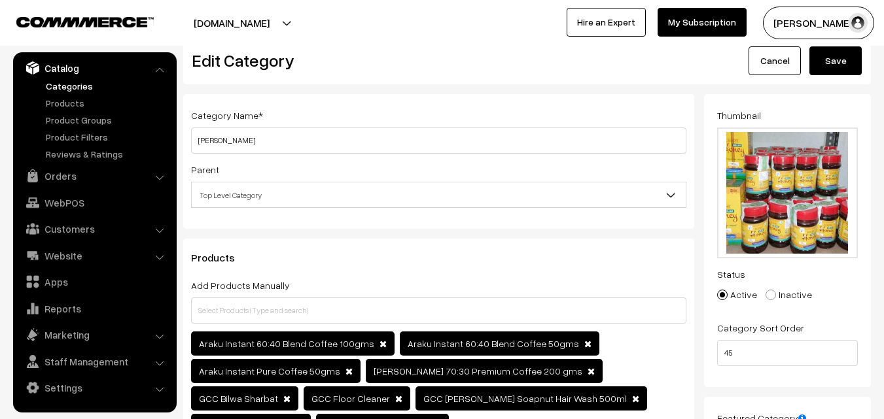
scroll to position [0, 0]
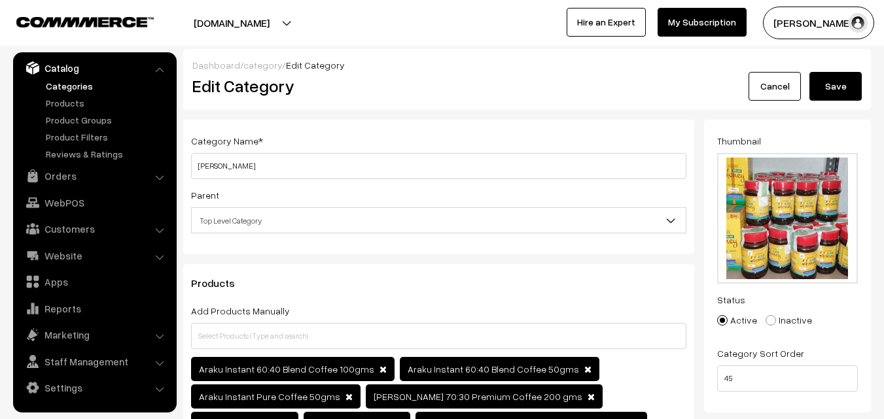
type input "girijan-products"
click at [835, 84] on button "Save" at bounding box center [835, 86] width 52 height 29
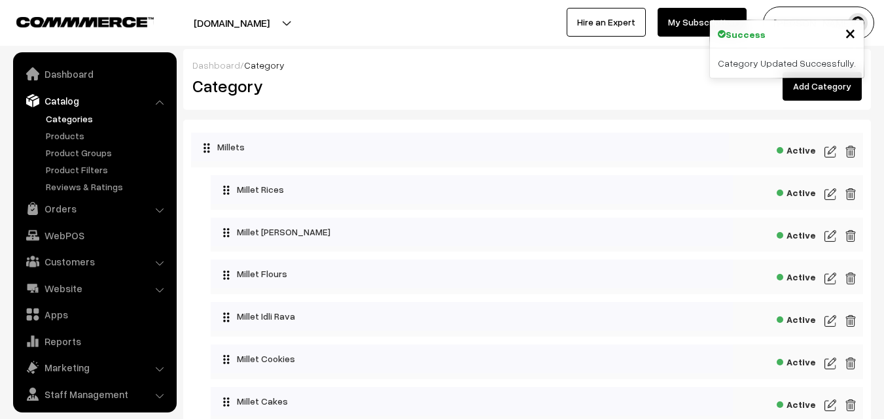
scroll to position [33, 0]
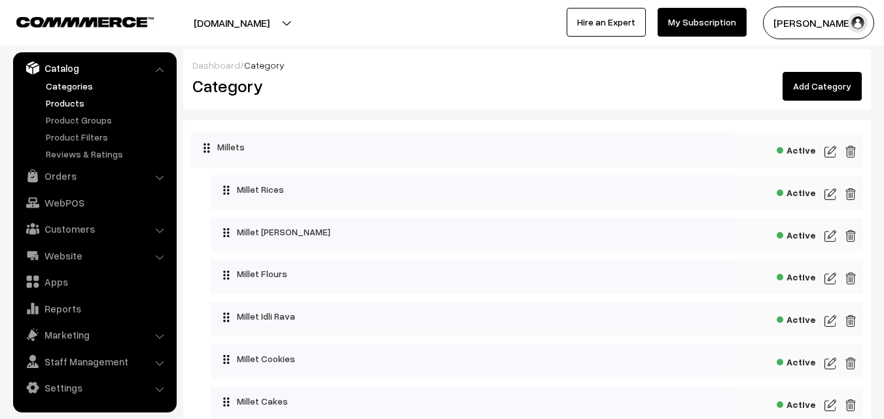
click at [71, 105] on link "Products" at bounding box center [108, 103] width 130 height 14
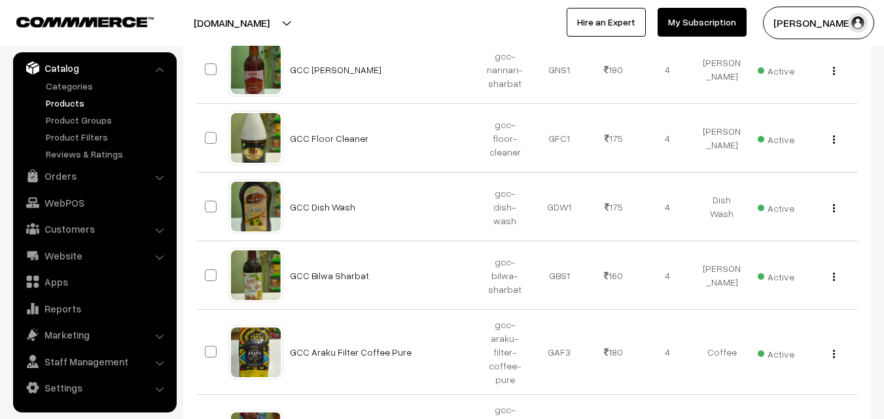
scroll to position [327, 0]
click at [334, 273] on link "GCC Bilwa Sharbat" at bounding box center [329, 275] width 79 height 11
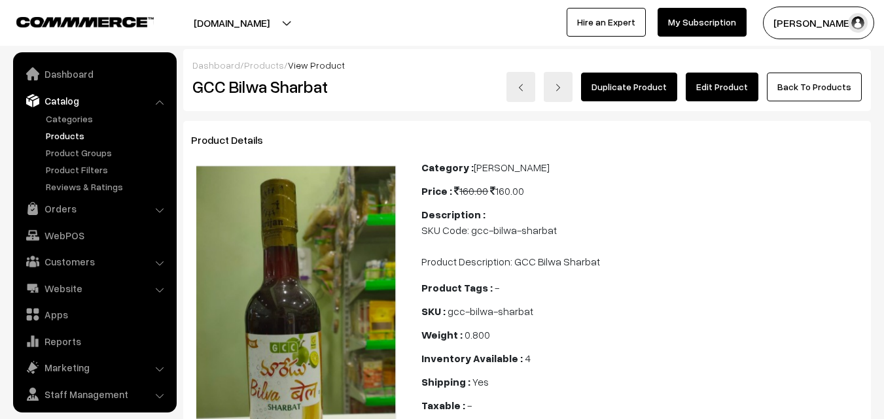
scroll to position [33, 0]
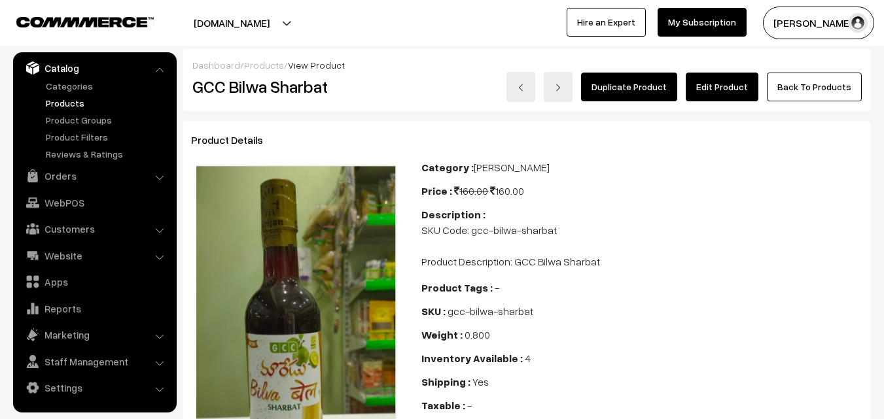
click at [712, 88] on link "Edit Product" at bounding box center [722, 87] width 73 height 29
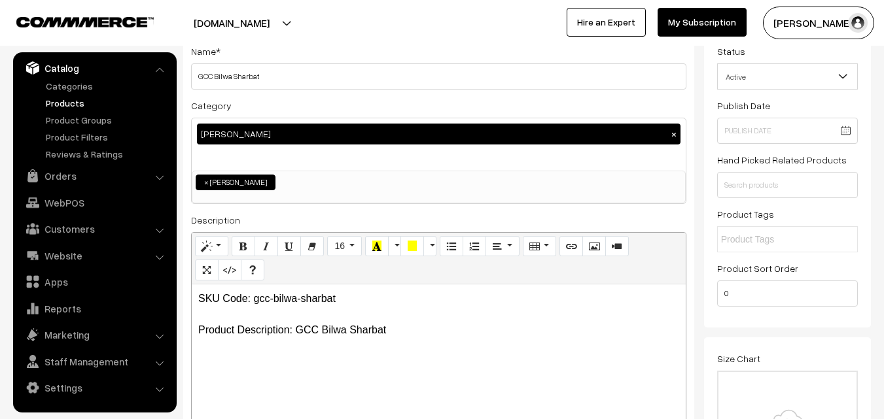
scroll to position [131, 0]
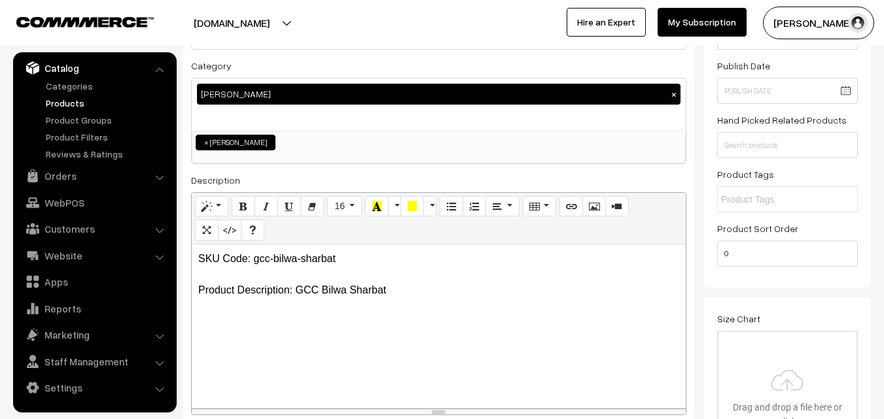
click at [401, 292] on p "SKU Code: gcc-bilwa-sharbat Product Description: GCC Bilwa Sharbat" at bounding box center [438, 274] width 481 height 47
drag, startPoint x: 199, startPoint y: 261, endPoint x: 387, endPoint y: 258, distance: 187.8
click at [387, 258] on p "SKU Code: gcc-bilwa-sharbat Product Description: GCC Bilwa Sharbat 700 ml" at bounding box center [438, 274] width 481 height 47
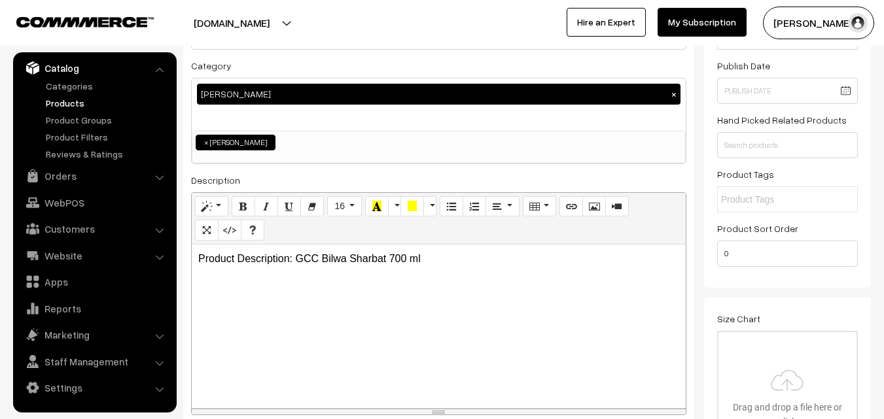
click at [459, 263] on p "Product Description: GCC Bilwa Sharbat 700 ml" at bounding box center [438, 259] width 481 height 16
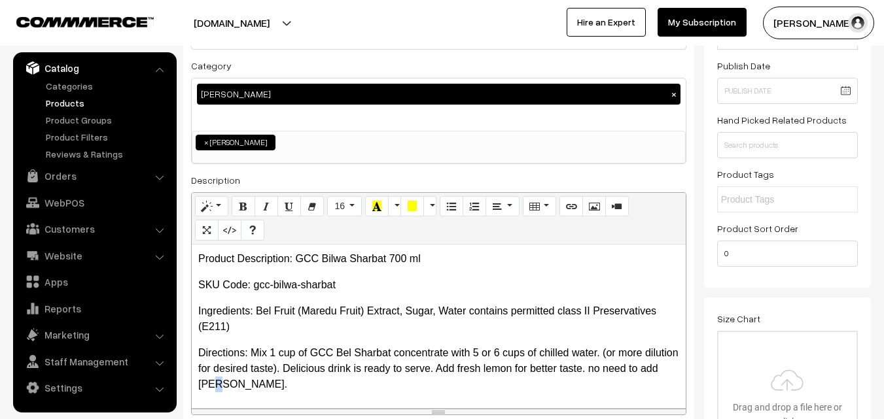
click at [255, 382] on p "Directions: Mix 1 cup of GCC Bel Sharbat concentrate with 5 or 6 cups of chille…" at bounding box center [438, 368] width 481 height 47
click at [629, 368] on p "Directions: Mix 1 cup of GCC Bel Sharbat concentrate with 5 or 6 cups of chille…" at bounding box center [438, 368] width 481 height 47
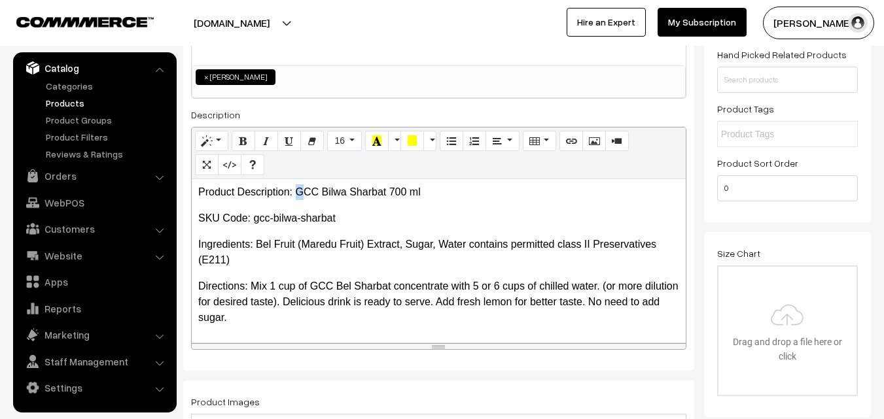
scroll to position [0, 0]
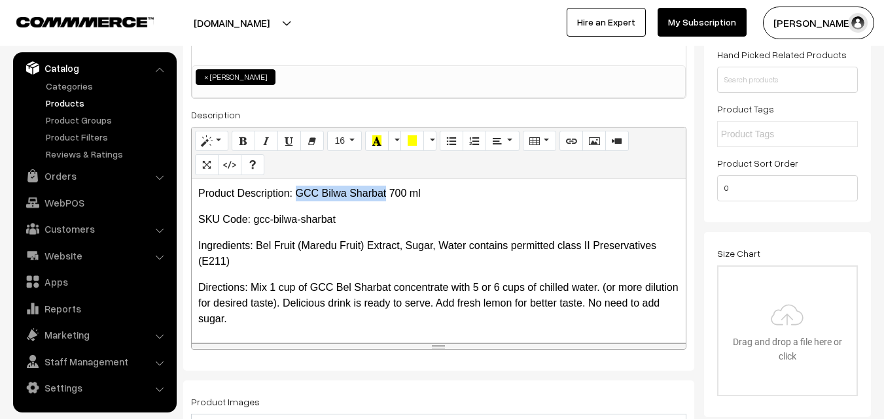
drag, startPoint x: 297, startPoint y: 189, endPoint x: 387, endPoint y: 190, distance: 90.3
click at [387, 190] on p "Product Description: GCC Bilwa Sharbat 700 ml" at bounding box center [438, 194] width 481 height 16
copy p "GCC Bilwa Sharbat"
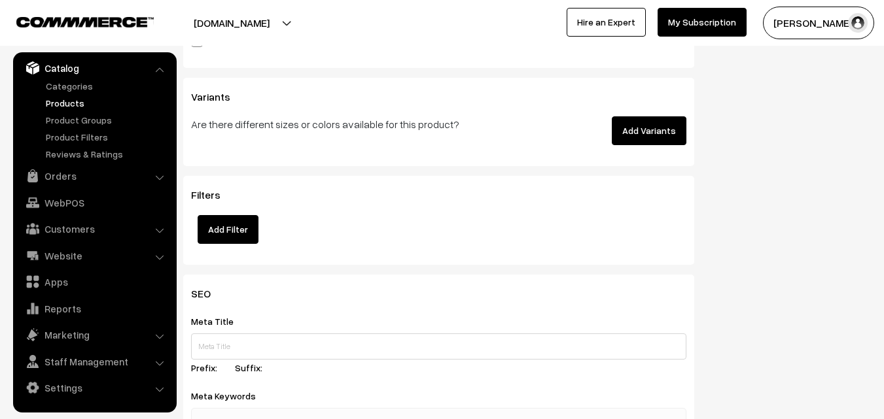
scroll to position [1570, 0]
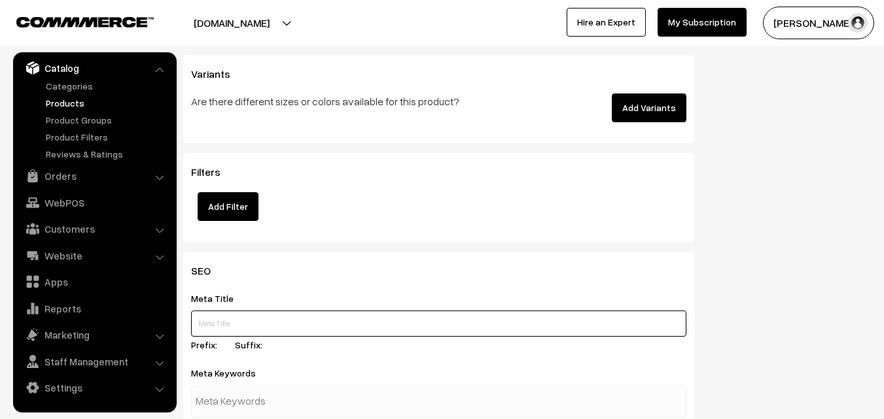
click at [251, 321] on input "text" at bounding box center [438, 324] width 495 height 26
paste input "Buy GCC Bilwa Sharbat Online, [PERSON_NAME] Shop in [GEOGRAPHIC_DATA]"
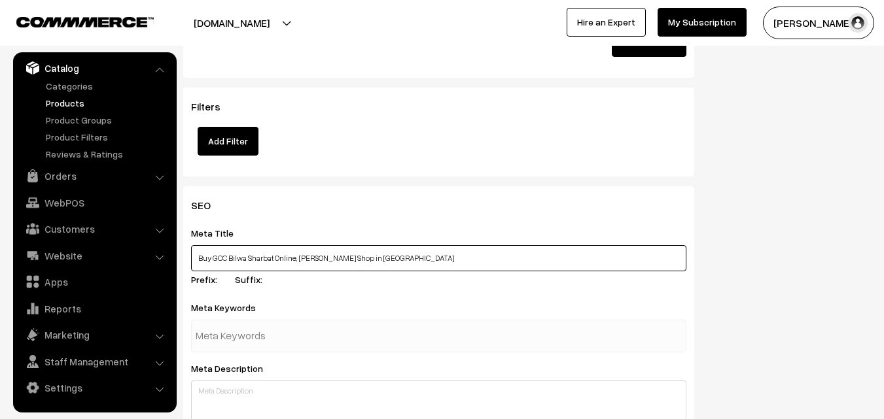
type input "Buy GCC Bilwa Sharbat Online, Girijan Shop in HYDERABAD"
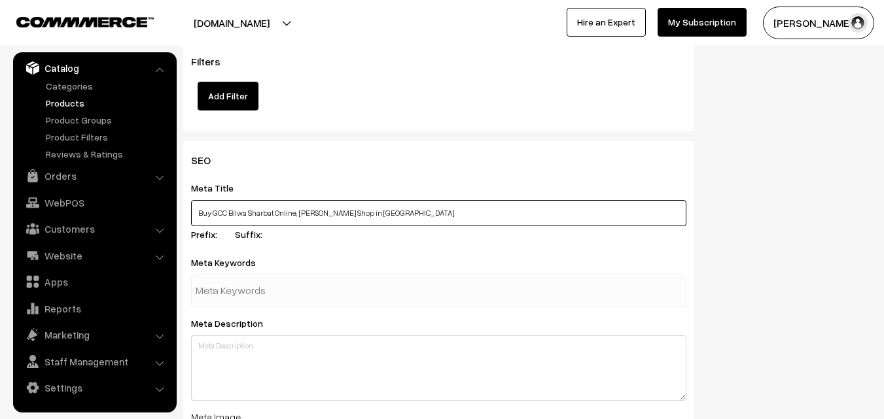
scroll to position [1766, 0]
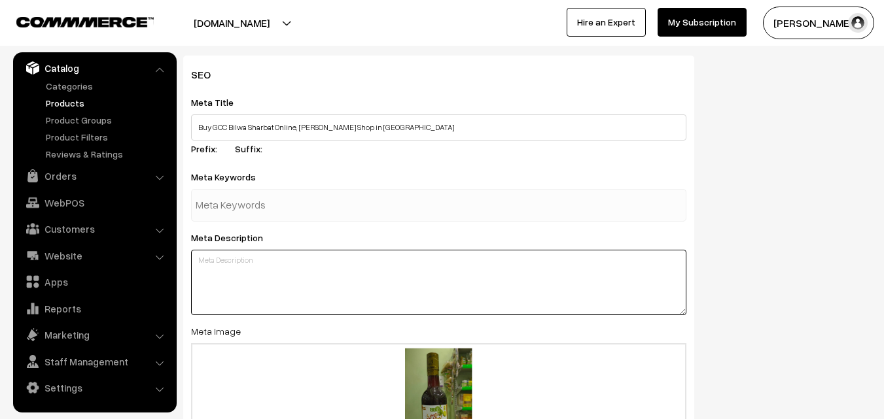
click at [263, 272] on textarea at bounding box center [438, 282] width 495 height 65
paste textarea "Buy GCC Bilwa Sharbat Online, Girijan Bilwa Sharbat available in K S Naturals, …"
type textarea "Buy GCC Bilwa Sharbat Online, Girijan Bilwa Sharbat available in K S Naturals, …"
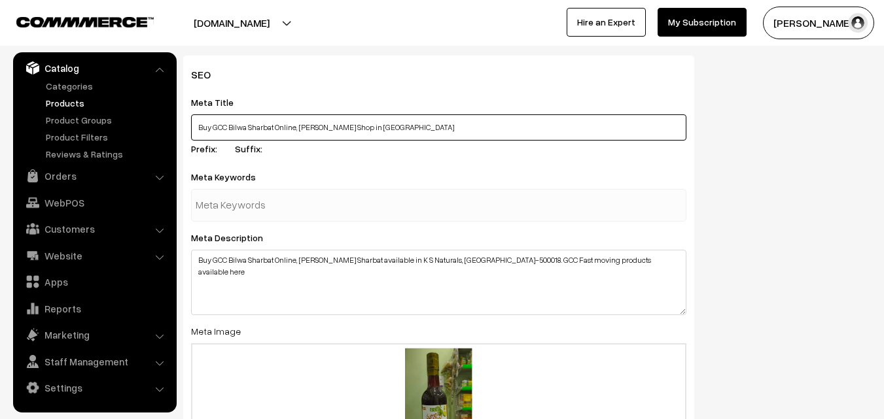
drag, startPoint x: 214, startPoint y: 124, endPoint x: 275, endPoint y: 124, distance: 61.5
click at [275, 124] on input "Buy GCC Bilwa Sharbat Online, Girijan Shop in HYDERABAD" at bounding box center [438, 127] width 495 height 26
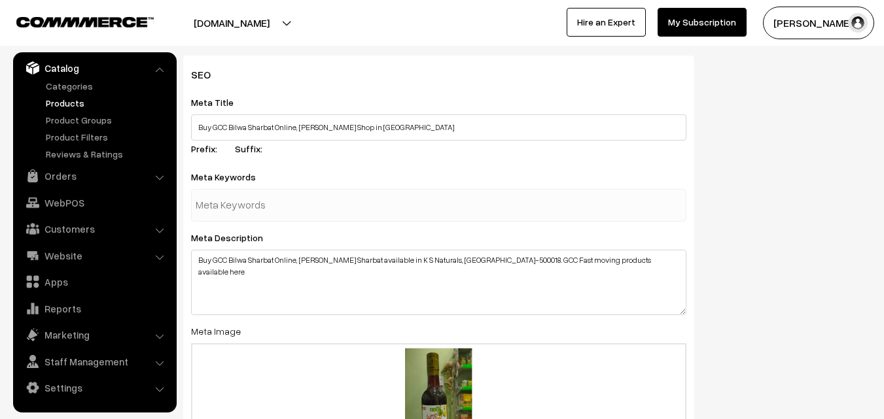
click at [239, 211] on input "text" at bounding box center [264, 205] width 136 height 26
paste input "GCC Bilwa Sharbat"
type input "GCC Bilwa Sharbat"
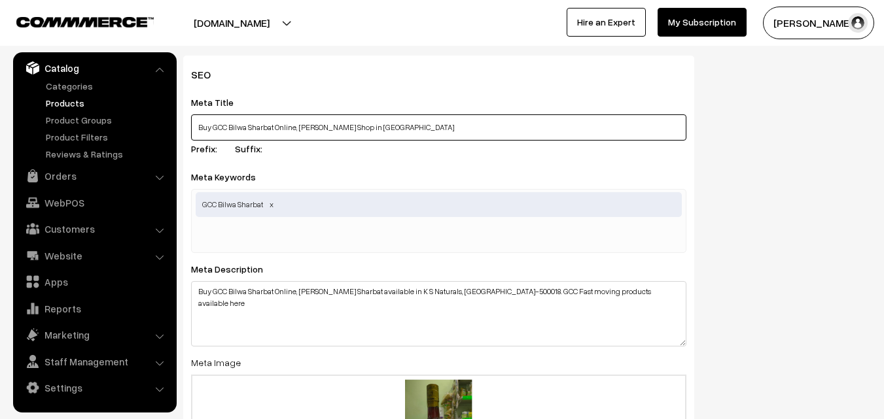
drag, startPoint x: 299, startPoint y: 126, endPoint x: 392, endPoint y: 126, distance: 92.9
click at [392, 126] on input "Buy GCC Bilwa Sharbat Online, Girijan Shop in HYDERABAD" at bounding box center [438, 127] width 495 height 26
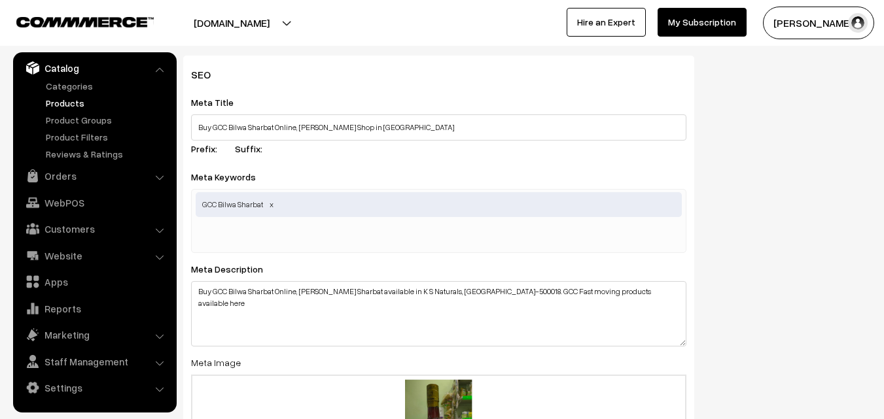
click at [285, 224] on input "text" at bounding box center [264, 237] width 136 height 26
paste input "Girijan Shop in HYDERABAD"
type input "Girijan Shop in HYDERABAD"
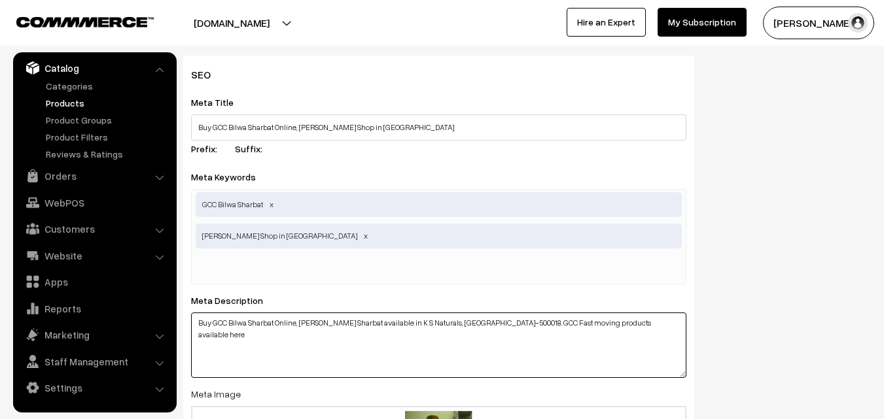
drag, startPoint x: 300, startPoint y: 323, endPoint x: 364, endPoint y: 323, distance: 64.1
click at [364, 323] on textarea "Buy GCC Bilwa Sharbat Online, Girijan Bilwa Sharbat available in K S Naturals, …" at bounding box center [438, 345] width 495 height 65
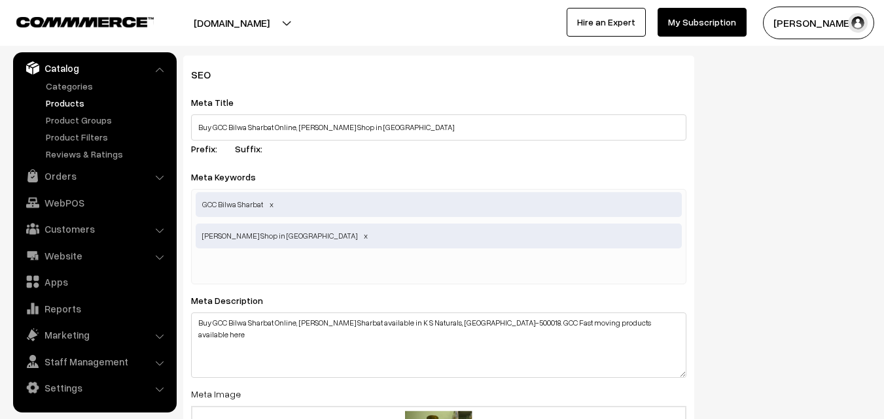
click at [263, 272] on input "text" at bounding box center [264, 268] width 136 height 26
paste input "Girijan Bilwa Sharbat"
type input "Girijan Bilwa Sharbat"
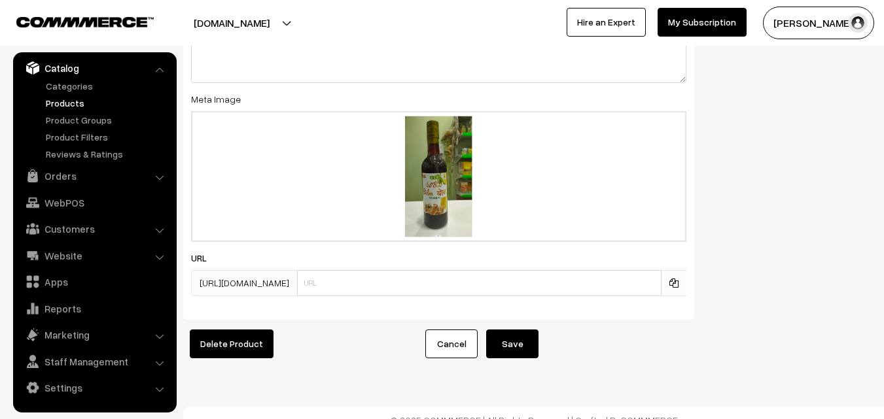
scroll to position [2094, 0]
type input "maredu sharbat"
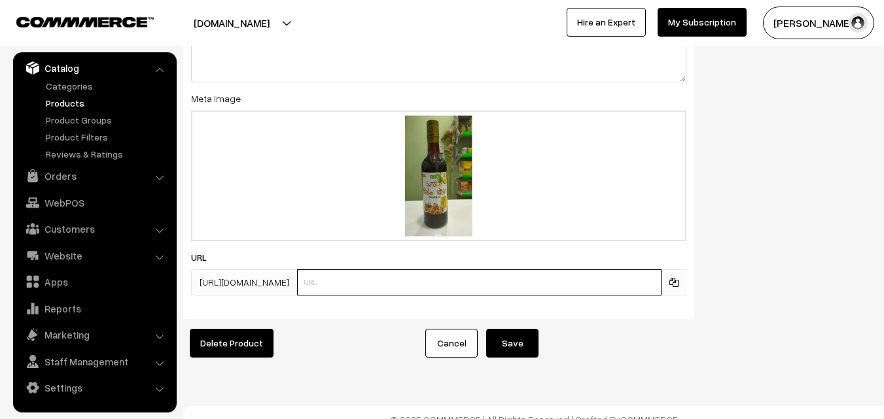
scroll to position [2125, 0]
click at [466, 289] on input "text" at bounding box center [479, 283] width 364 height 26
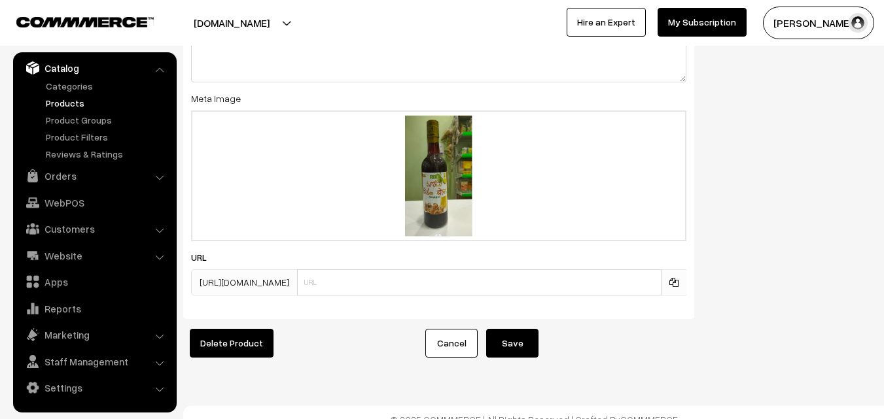
click at [684, 357] on div "Cancel Save" at bounding box center [556, 343] width 294 height 29
click at [521, 351] on button "Save" at bounding box center [512, 343] width 52 height 29
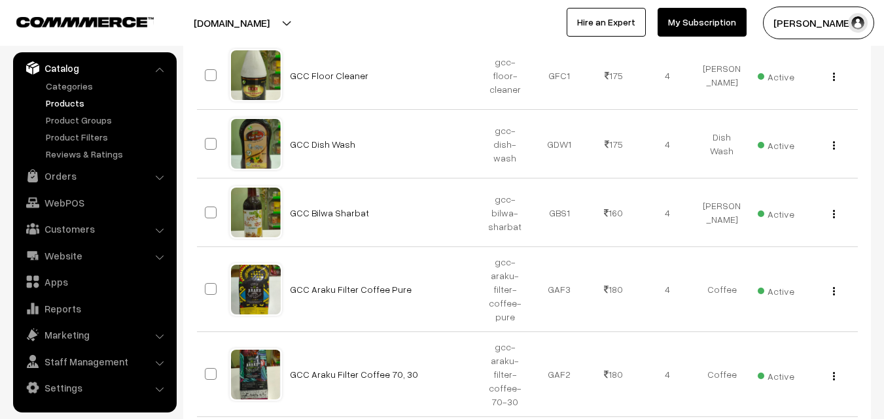
scroll to position [393, 0]
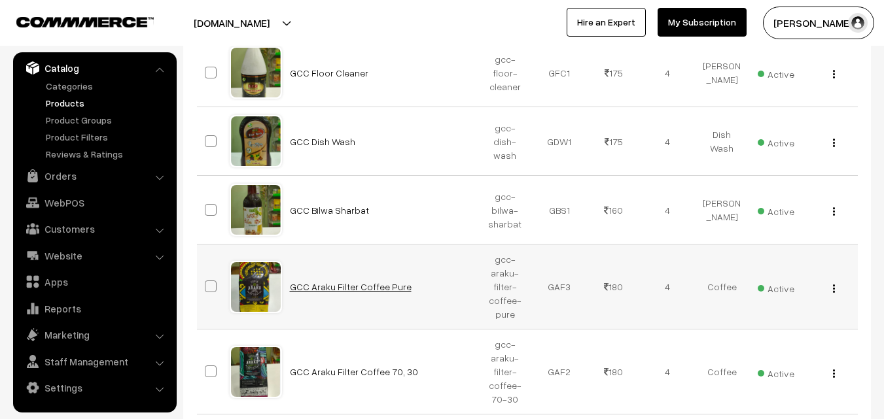
click at [368, 285] on link "GCC Araku Filter Coffee Pure" at bounding box center [351, 286] width 122 height 11
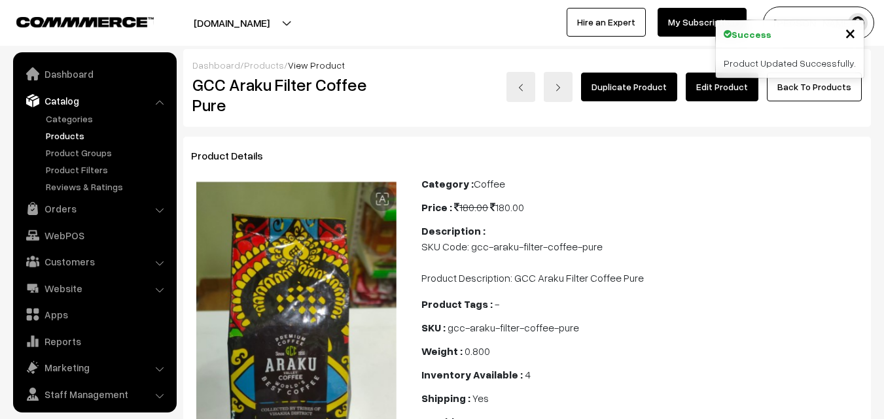
scroll to position [33, 0]
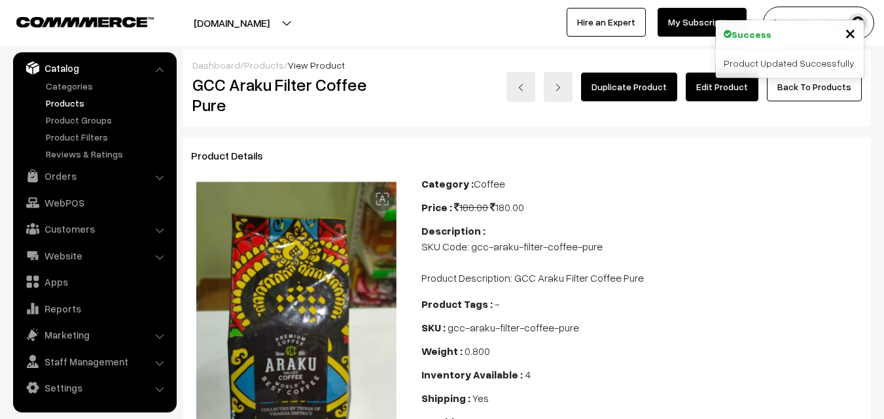
click at [715, 91] on link "Edit Product" at bounding box center [722, 87] width 73 height 29
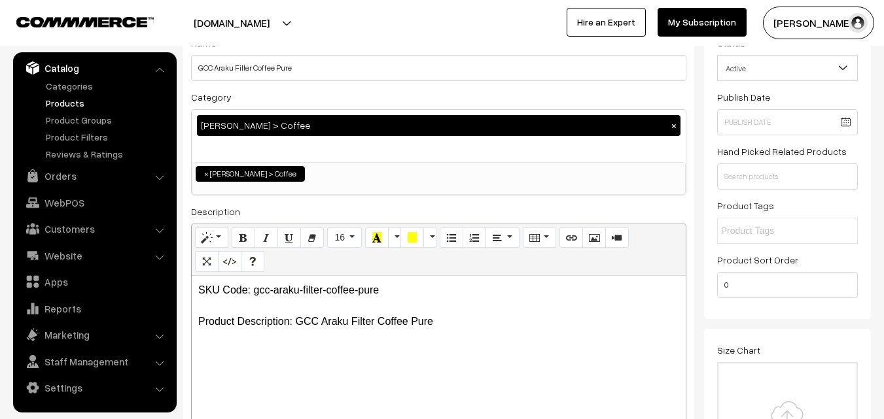
scroll to position [131, 0]
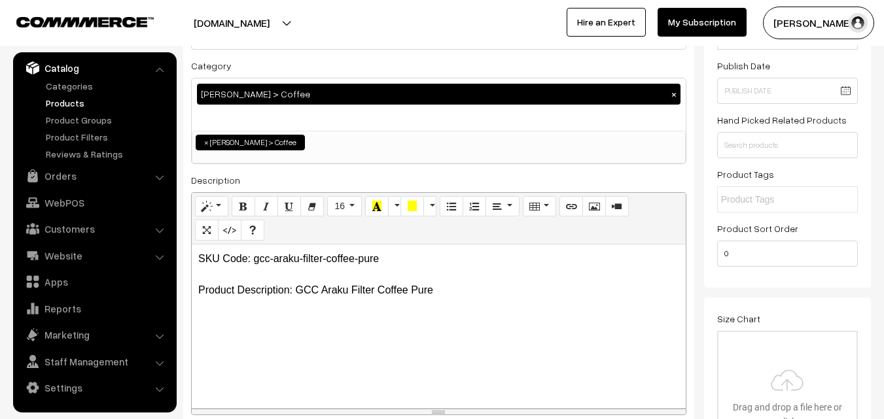
click at [440, 292] on p "SKU Code: gcc-araku-filter-coffee-pure Product Description: GCC Araku Filter Co…" at bounding box center [438, 274] width 481 height 47
drag, startPoint x: 198, startPoint y: 259, endPoint x: 410, endPoint y: 268, distance: 211.5
click at [410, 268] on div "SKU Code: gcc-araku-filter-coffee-pure Product Description: GCC Araku Filter Co…" at bounding box center [439, 327] width 494 height 164
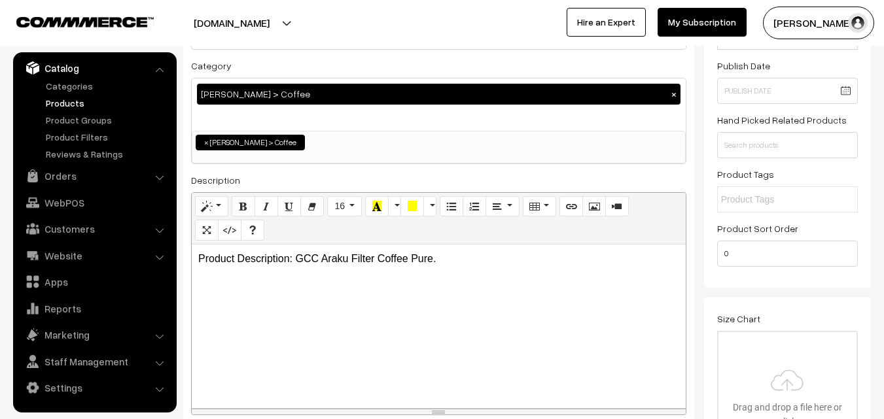
click at [459, 256] on p "Product Description: GCC Araku Filter Coffee Pure." at bounding box center [438, 259] width 481 height 16
click at [451, 256] on p "Product Description: GCC Araku Filter Coffee Pure." at bounding box center [438, 259] width 481 height 16
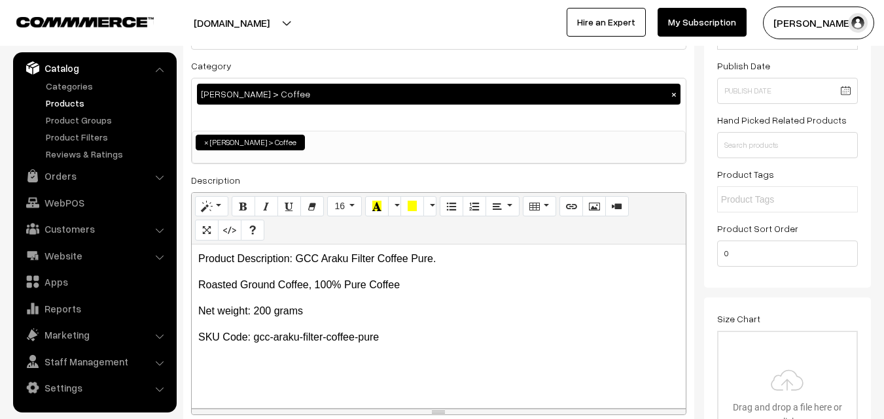
click at [402, 282] on p "Roasted Ground Coffee, 100% Pure Coffee" at bounding box center [438, 285] width 481 height 16
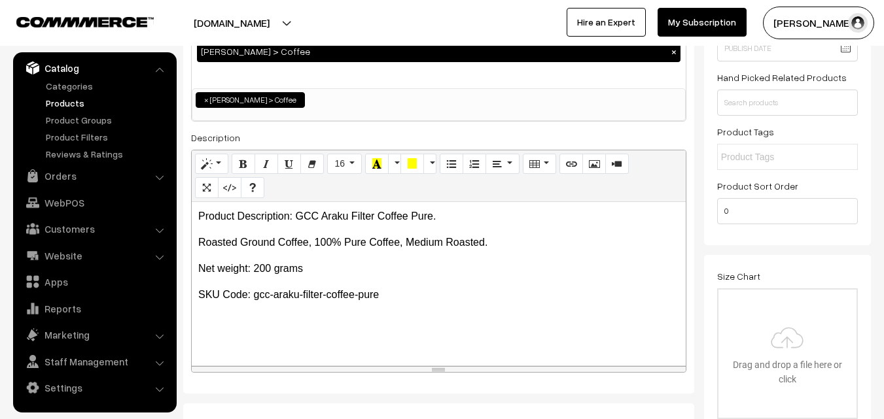
scroll to position [196, 0]
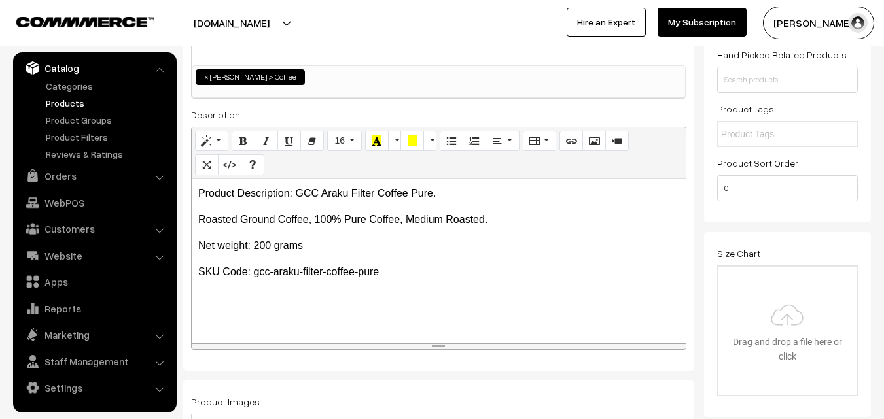
click at [408, 270] on p "SKU Code: gcc-araku-filter-coffee-pure" at bounding box center [438, 272] width 481 height 16
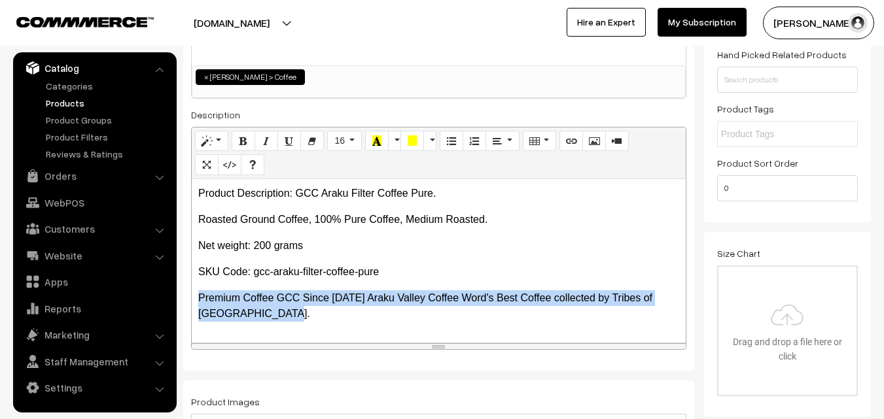
click at [411, 264] on p "SKU Code: gcc-araku-filter-coffee-pure" at bounding box center [438, 272] width 481 height 16
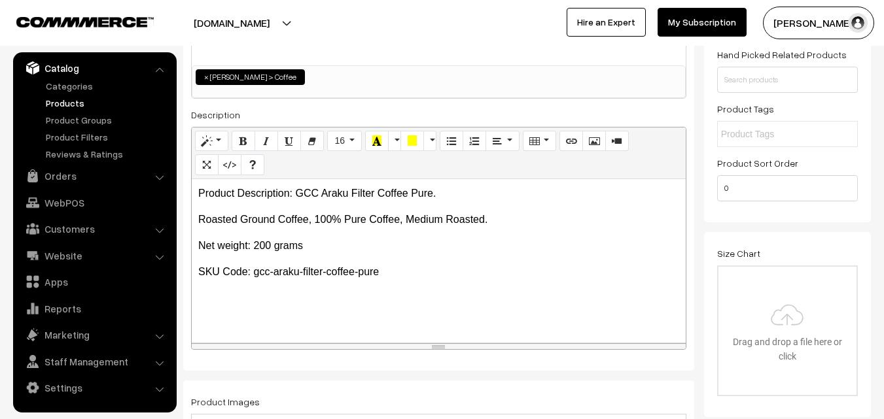
click at [413, 266] on p "SKU Code: gcc-araku-filter-coffee-pure" at bounding box center [438, 272] width 481 height 16
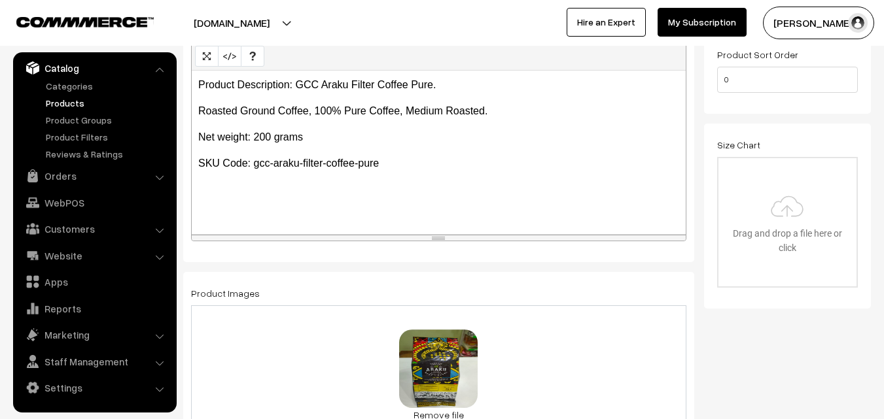
scroll to position [393, 0]
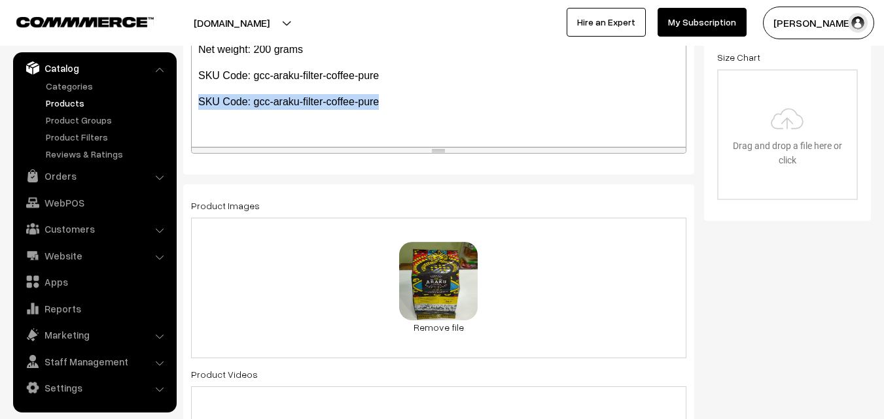
drag, startPoint x: 201, startPoint y: 101, endPoint x: 448, endPoint y: 104, distance: 246.7
click at [448, 104] on p "SKU Code: gcc-araku-filter-coffee-pure" at bounding box center [438, 102] width 481 height 16
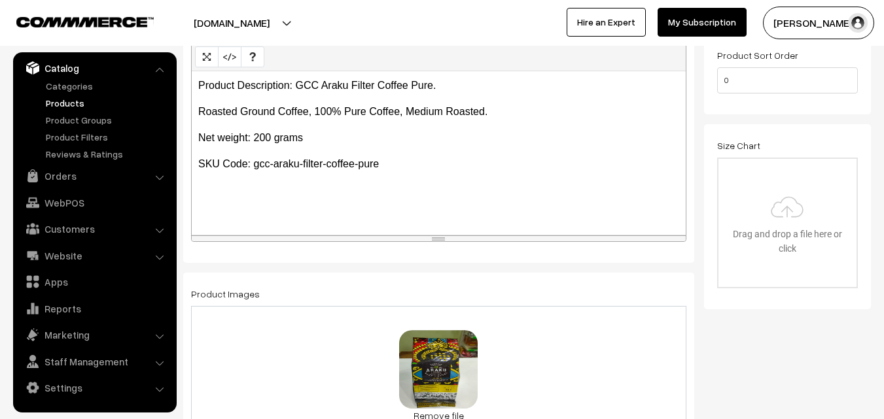
scroll to position [327, 0]
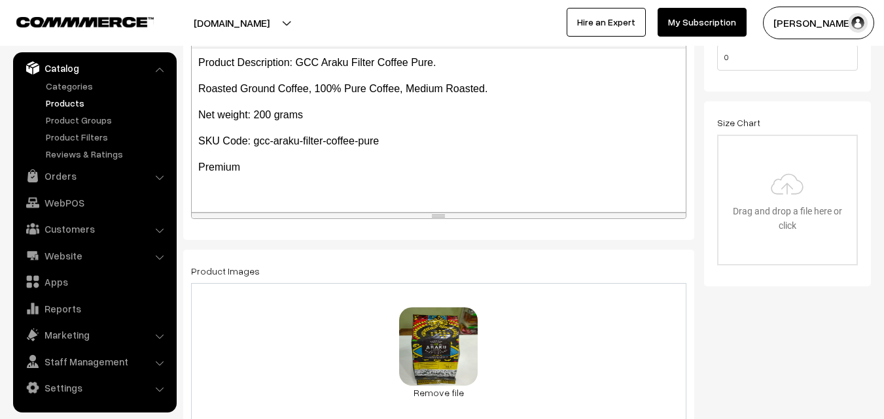
click p "Premium"
click div "Product Description: GCC Araku Filter Coffee Pure. Roasted Ground Coffee, 100% …"
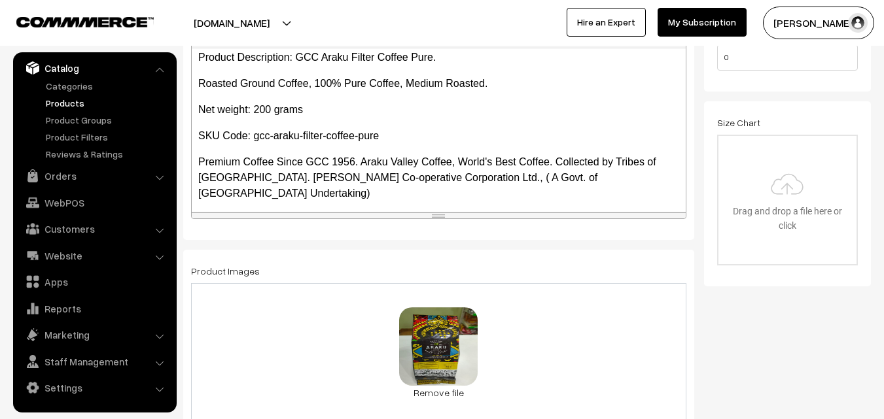
scroll to position [0, 0]
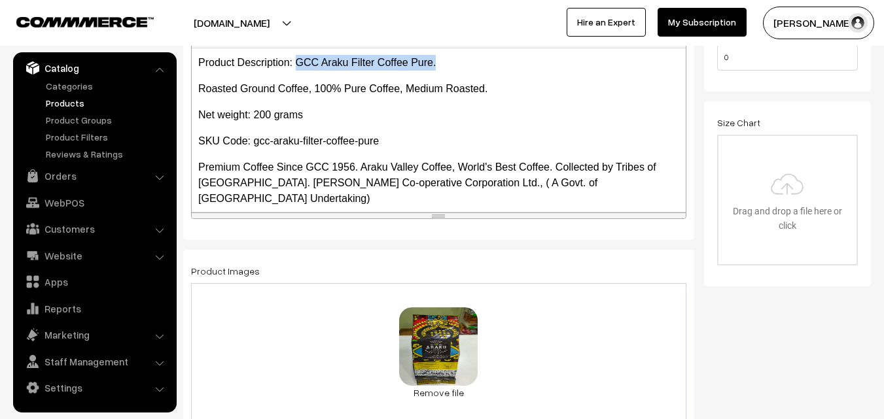
drag, startPoint x: 299, startPoint y: 59, endPoint x: 449, endPoint y: 69, distance: 150.8
click p "Product Description: GCC Araku Filter Coffee Pure."
copy p "GCC Araku Filter Coffee Pure."
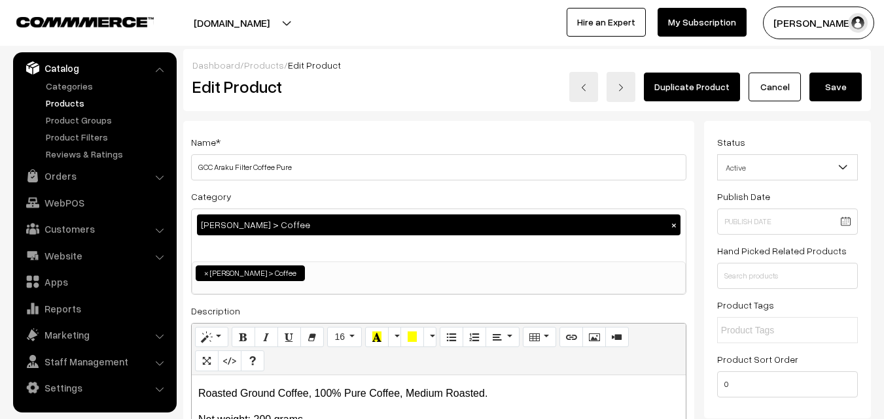
click button "Save"
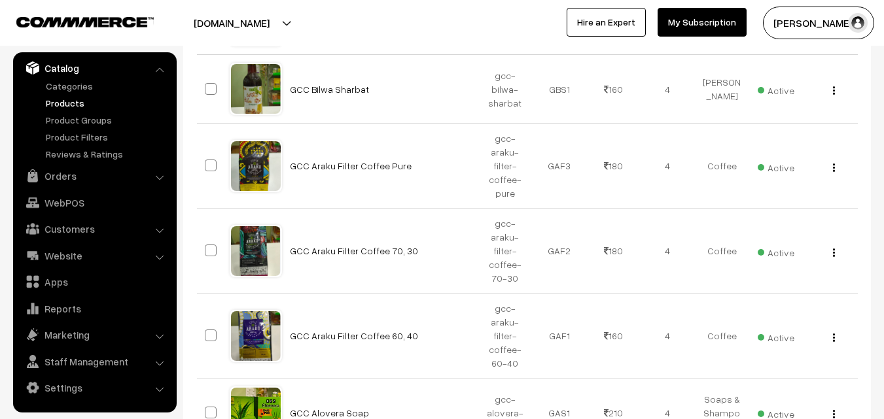
scroll to position [523, 0]
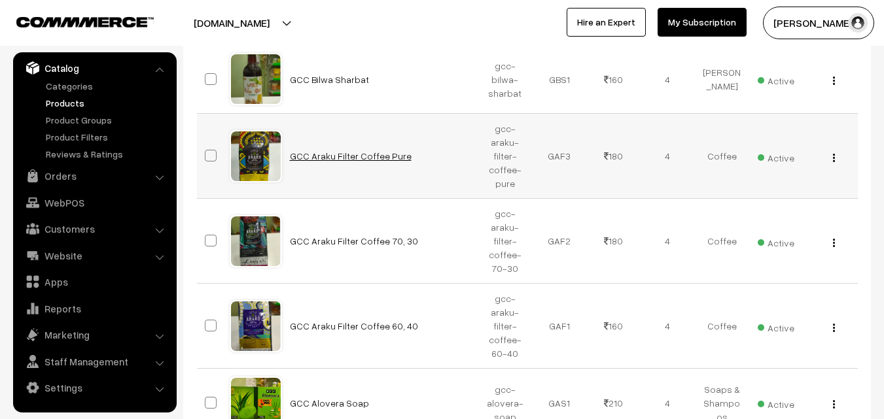
click at [355, 160] on link "GCC Araku Filter Coffee Pure" at bounding box center [351, 155] width 122 height 11
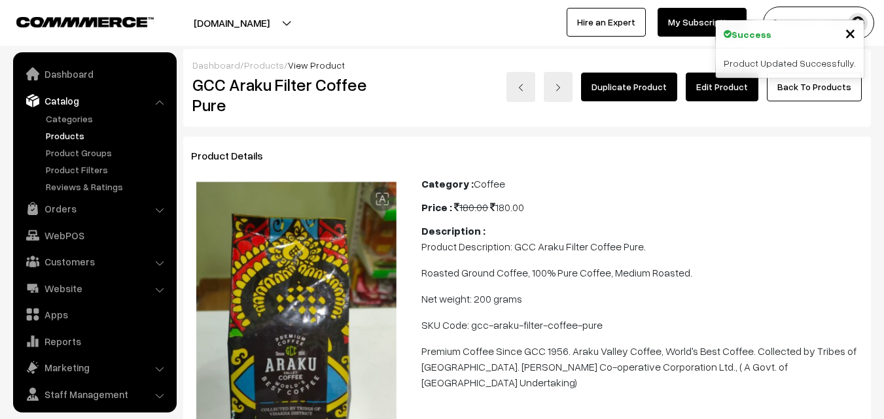
scroll to position [33, 0]
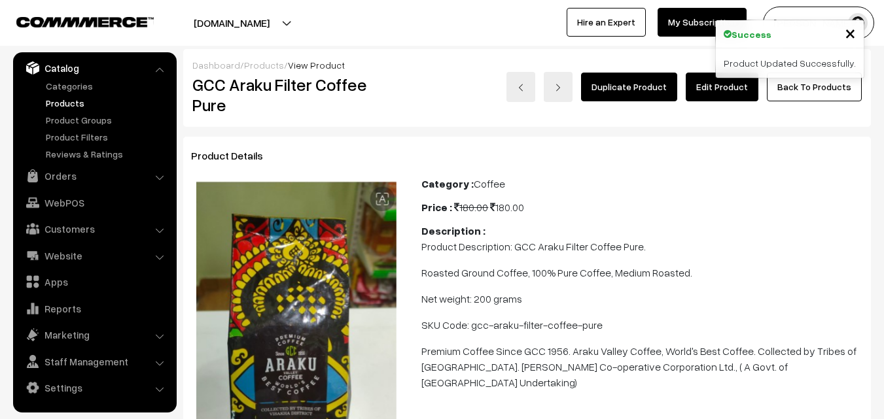
click at [709, 96] on link "Edit Product" at bounding box center [722, 87] width 73 height 29
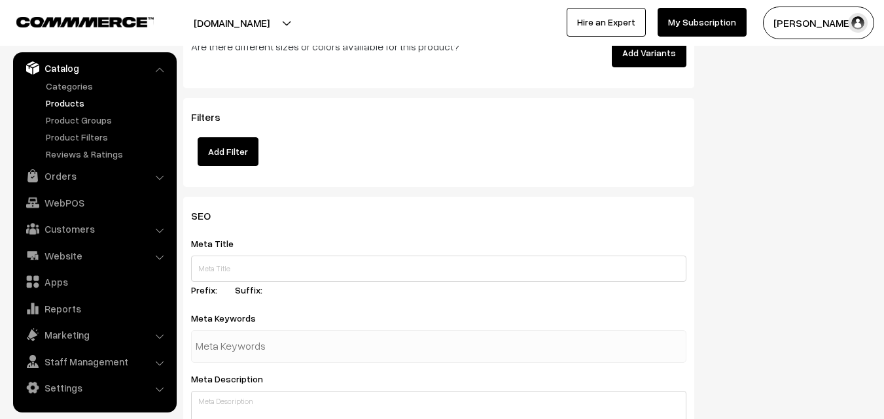
scroll to position [1636, 0]
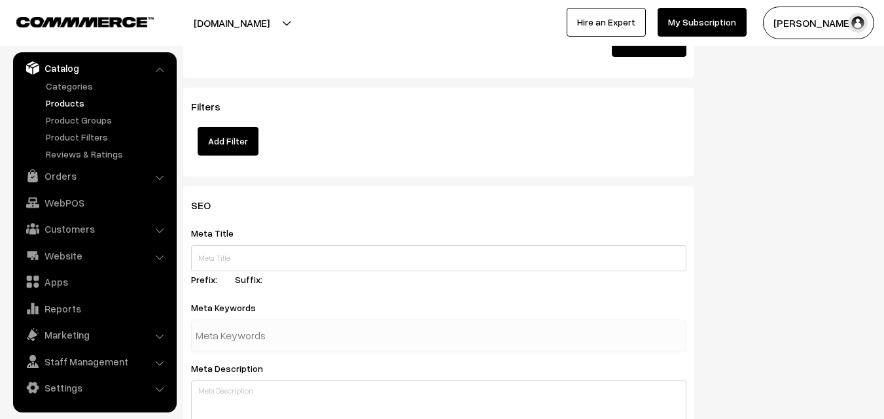
click at [220, 244] on div "Meta Title Prefix: Suffix:" at bounding box center [438, 258] width 495 height 67
click at [226, 253] on input "text" at bounding box center [438, 258] width 495 height 26
paste input "Buy GCC Araku Valley Coffee Filter Pure Coffee Online"
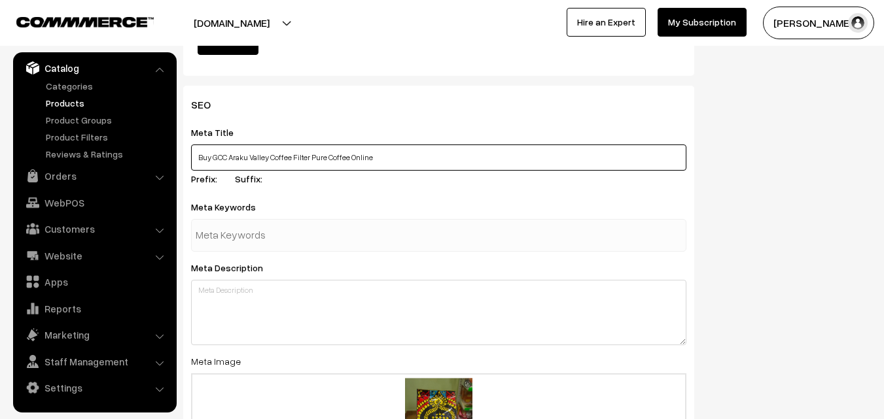
scroll to position [1766, 0]
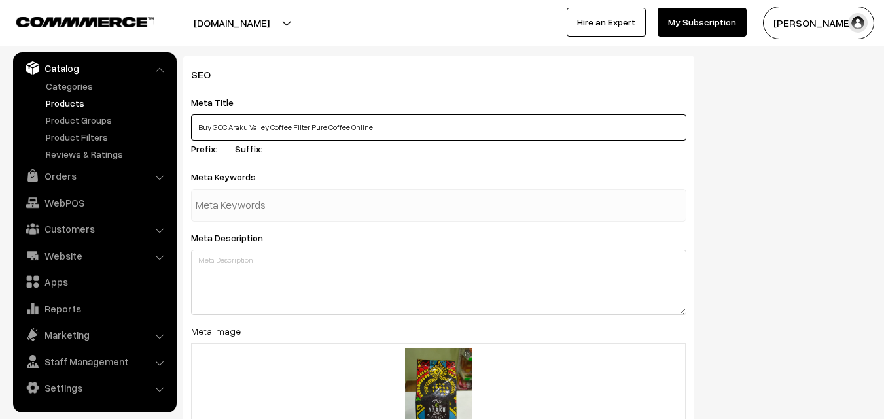
type input "Buy GCC Araku Valley Coffee Filter Pure Coffee Online"
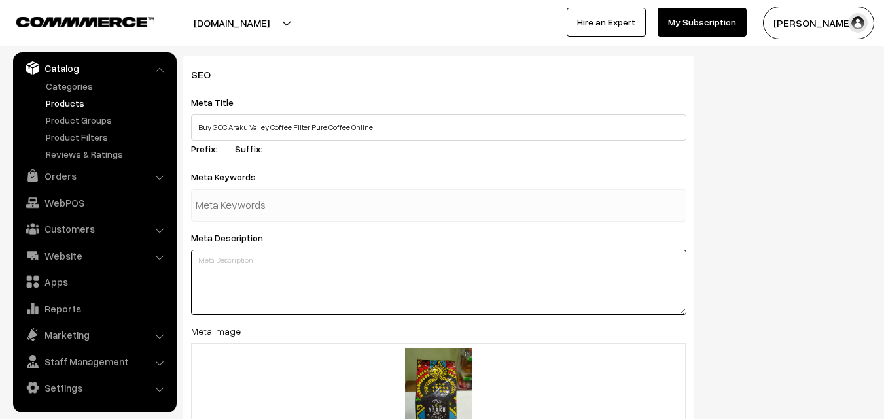
click at [268, 289] on textarea at bounding box center [438, 282] width 495 height 65
paste textarea "Buy GCC Araku Valley Coffee Filter Pure Coffee Online available at K S Naturals…"
type textarea "Buy GCC Araku Valley Coffee Filter Pure Coffee Online available at K S Naturals…"
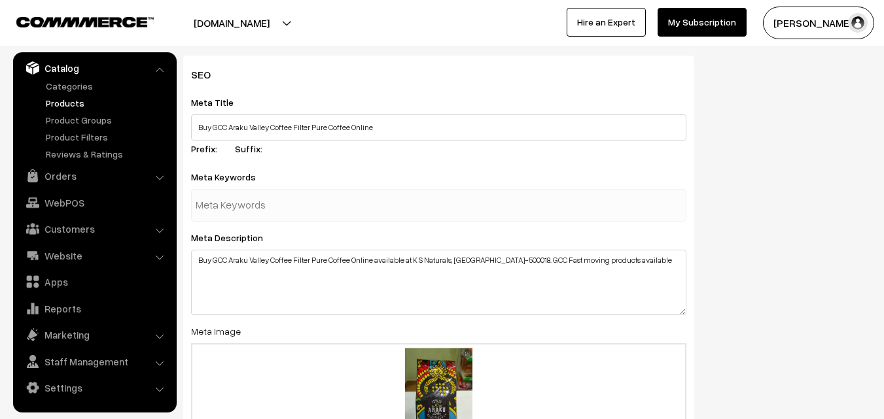
click at [260, 197] on input "text" at bounding box center [264, 205] width 136 height 26
type input "gcc araku valley coffee"
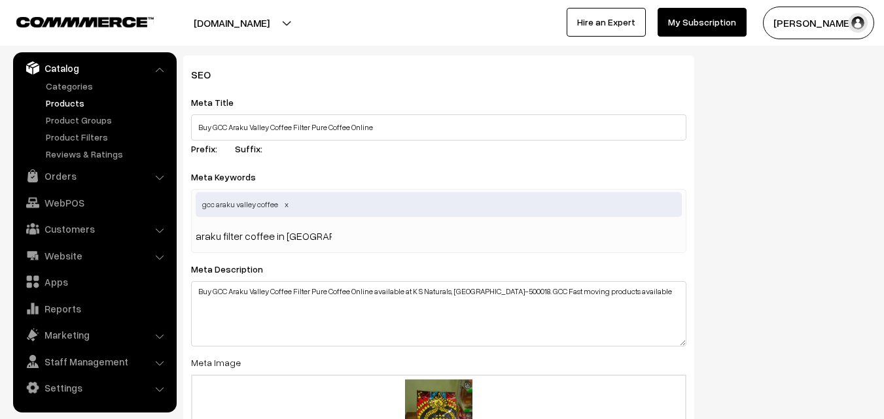
type input "araku filter coffee in [GEOGRAPHIC_DATA]"
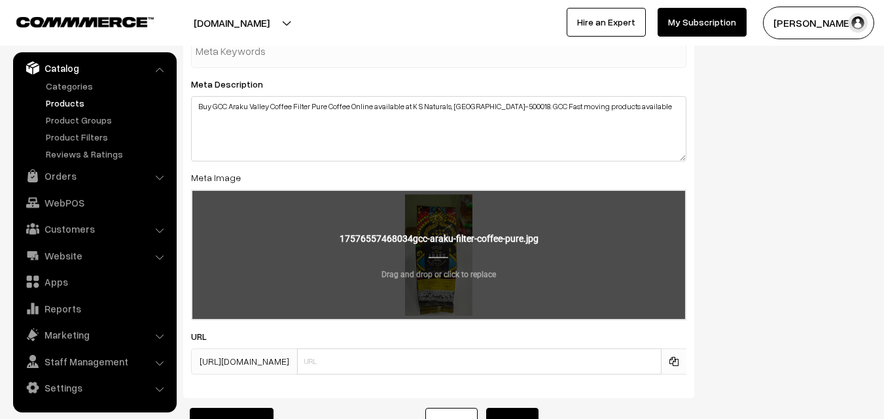
scroll to position [2086, 0]
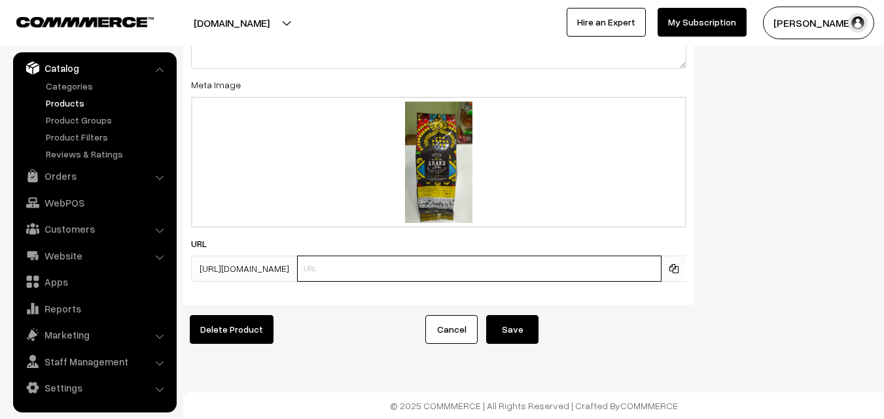
click at [393, 258] on input "text" at bounding box center [479, 269] width 364 height 26
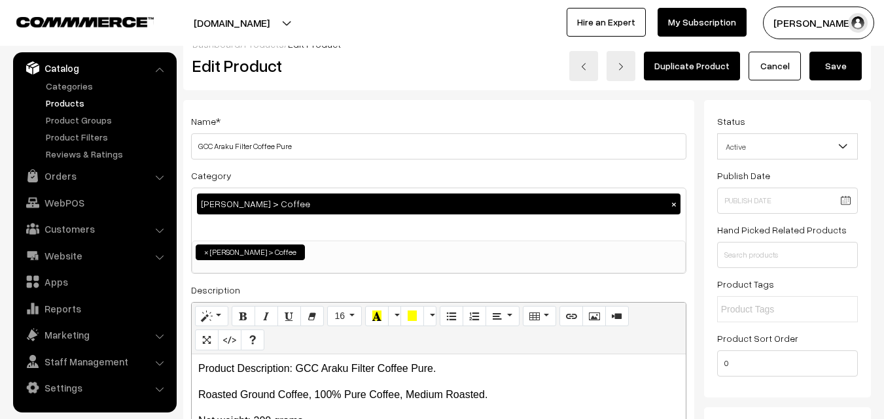
scroll to position [0, 0]
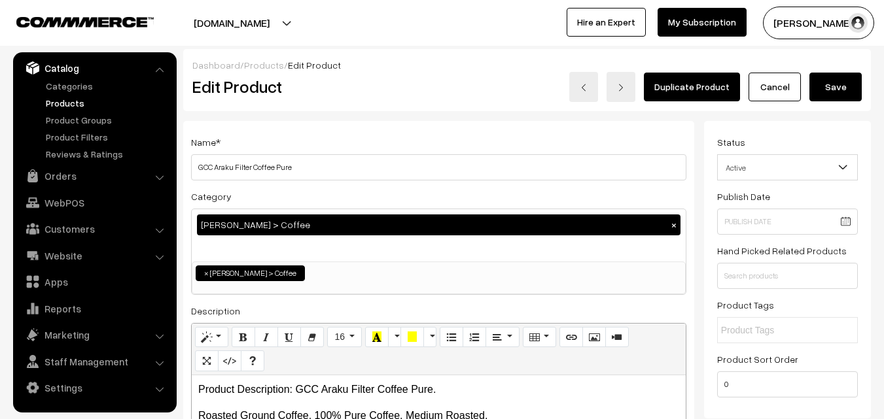
type input "gcc-araku-valley-filter-coffee-powder"
click at [769, 329] on input "text" at bounding box center [778, 331] width 114 height 14
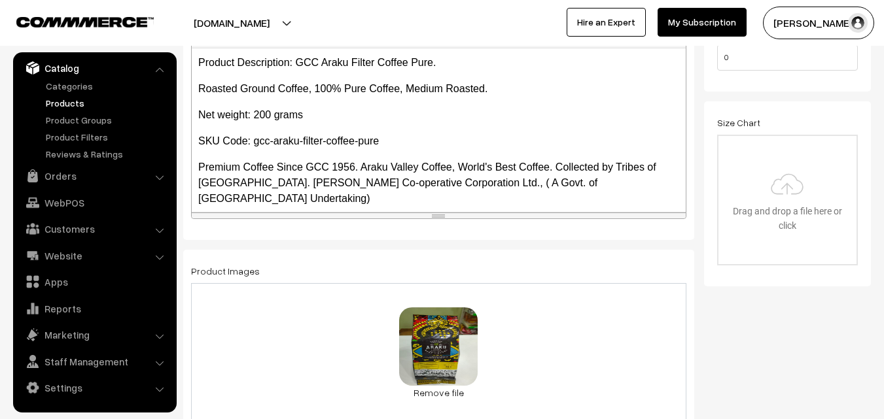
scroll to position [262, 0]
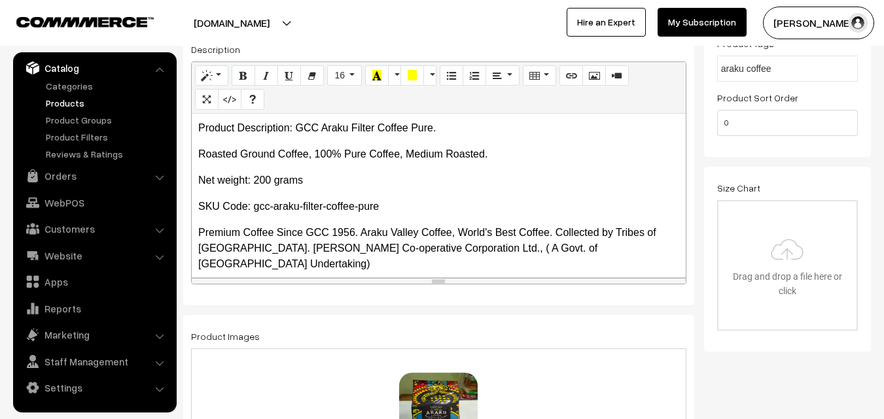
type input "araku coffee"
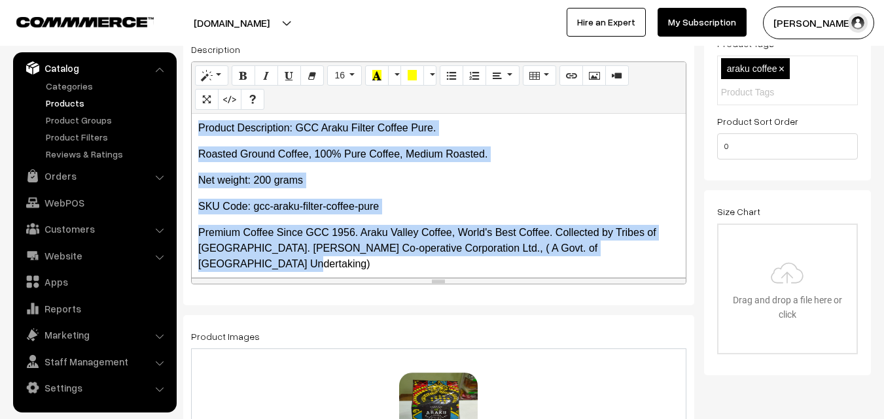
drag, startPoint x: 198, startPoint y: 124, endPoint x: 656, endPoint y: 251, distance: 475.4
click at [656, 251] on div "Product Description: GCC Araku Filter Coffee Pure. Roasted Ground Coffee, 100% …" at bounding box center [439, 196] width 494 height 164
copy div "Product Description: GCC Araku Filter Coffee Pure. Roasted Ground Coffee, 100% …"
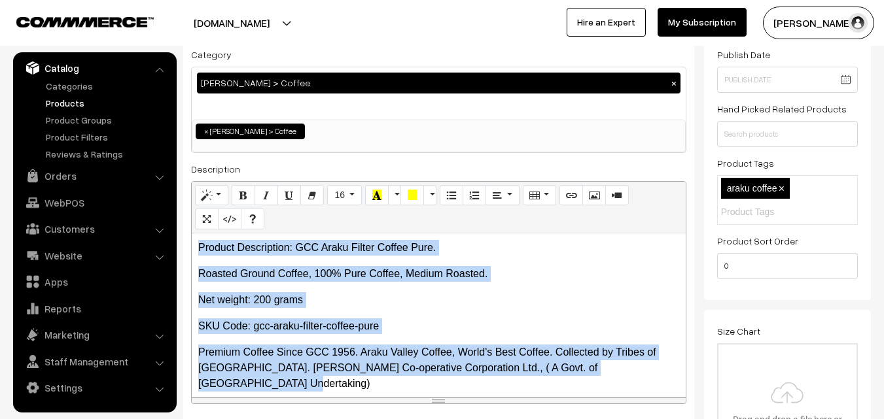
scroll to position [0, 0]
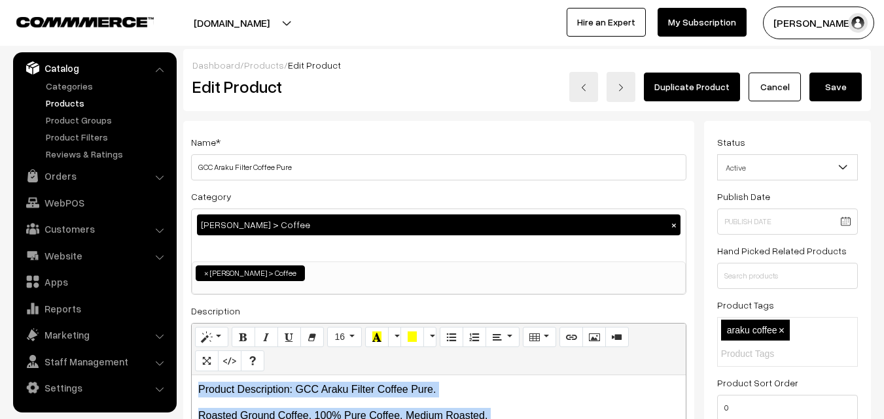
click at [851, 88] on button "Save" at bounding box center [835, 87] width 52 height 29
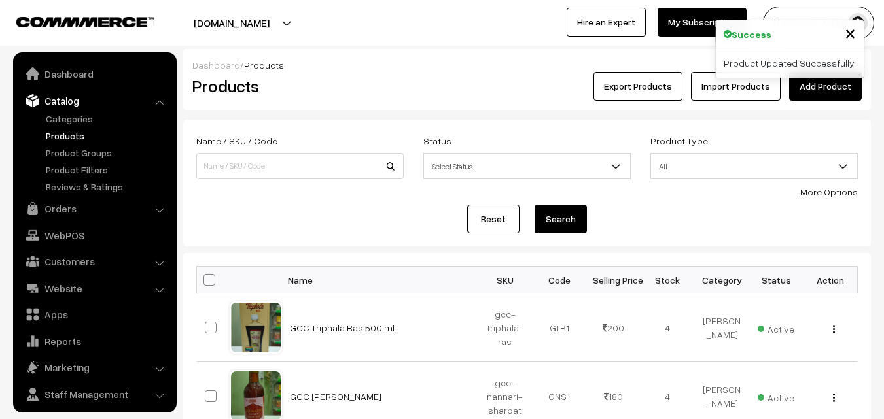
scroll to position [33, 0]
